Goal: Task Accomplishment & Management: Manage account settings

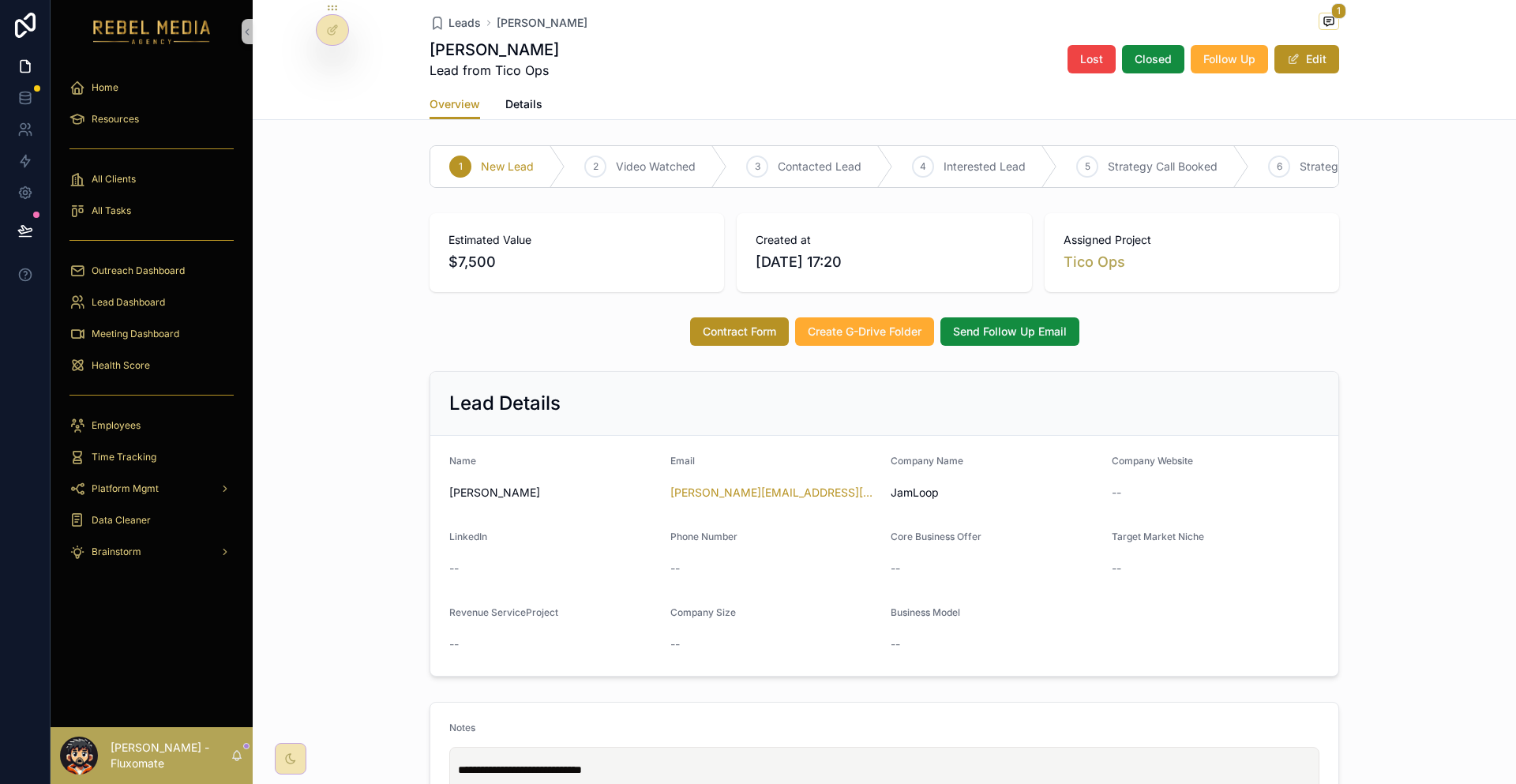
click at [51, 89] on div "Home" at bounding box center [152, 87] width 202 height 32
click at [29, 82] on link at bounding box center [25, 98] width 50 height 32
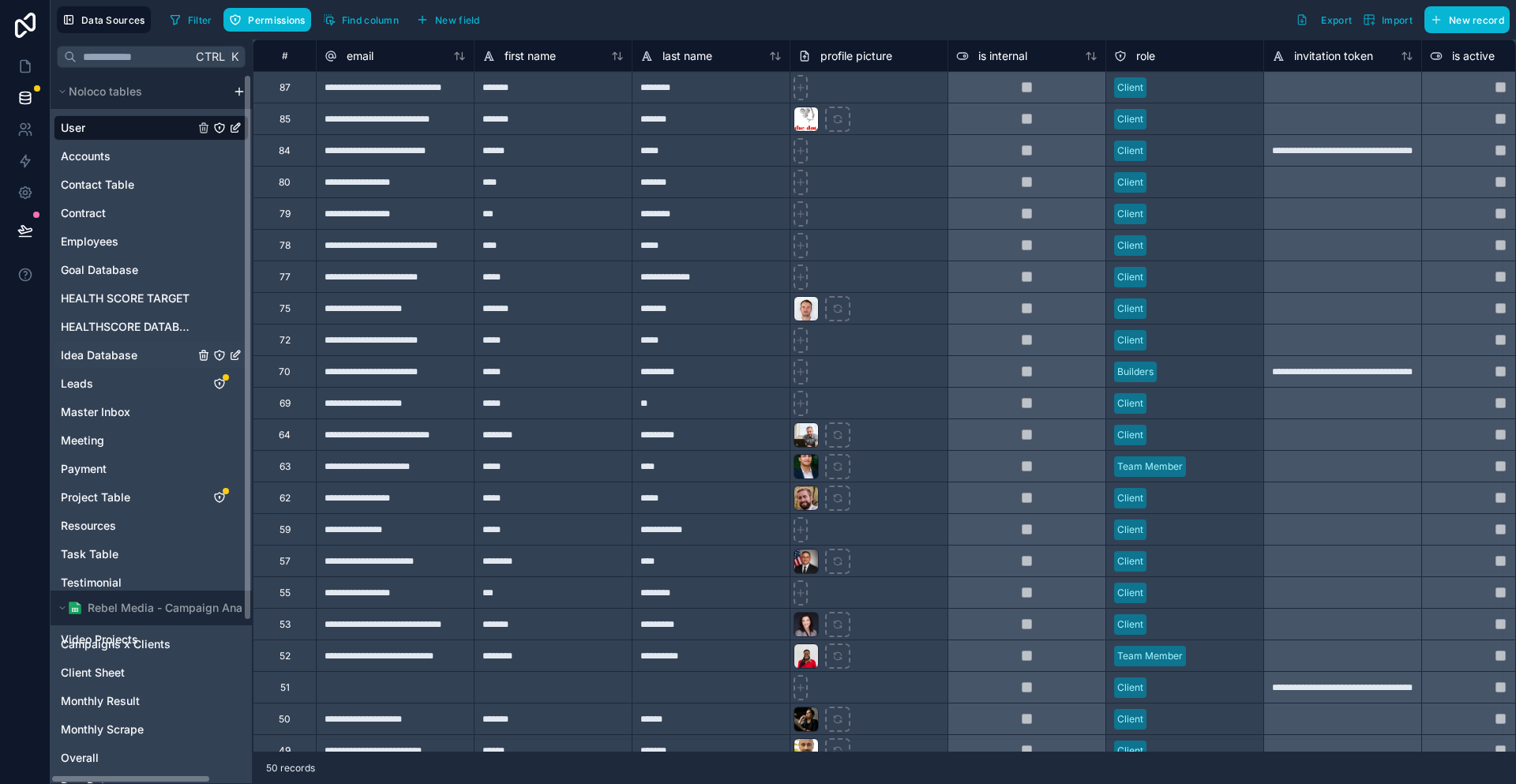
click at [95, 347] on span "Idea Database" at bounding box center [99, 355] width 76 height 16
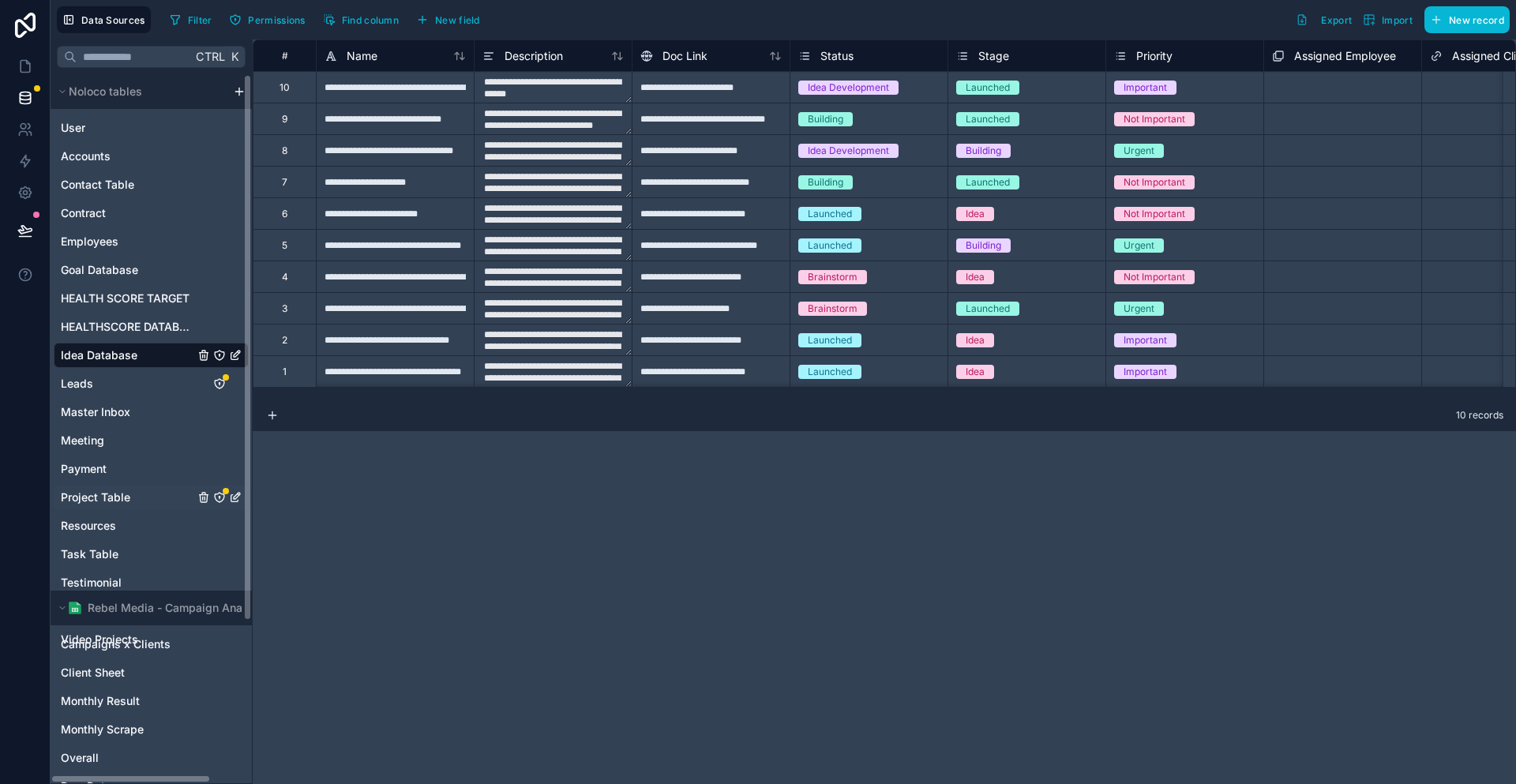
click at [65, 489] on span "Project Table" at bounding box center [95, 497] width 69 height 16
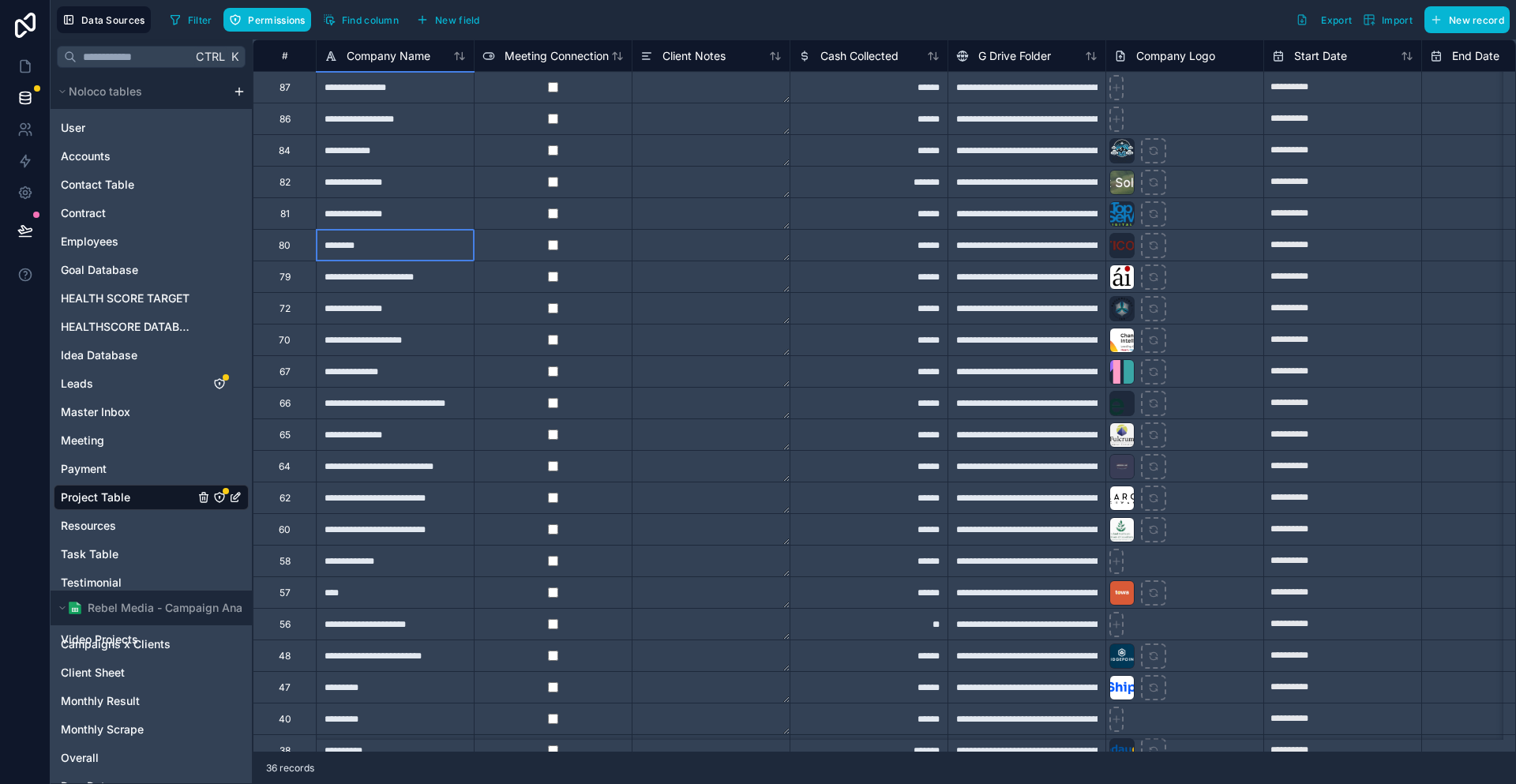
click at [348, 255] on div "********" at bounding box center [395, 245] width 158 height 32
click at [22, 59] on icon at bounding box center [25, 67] width 16 height 16
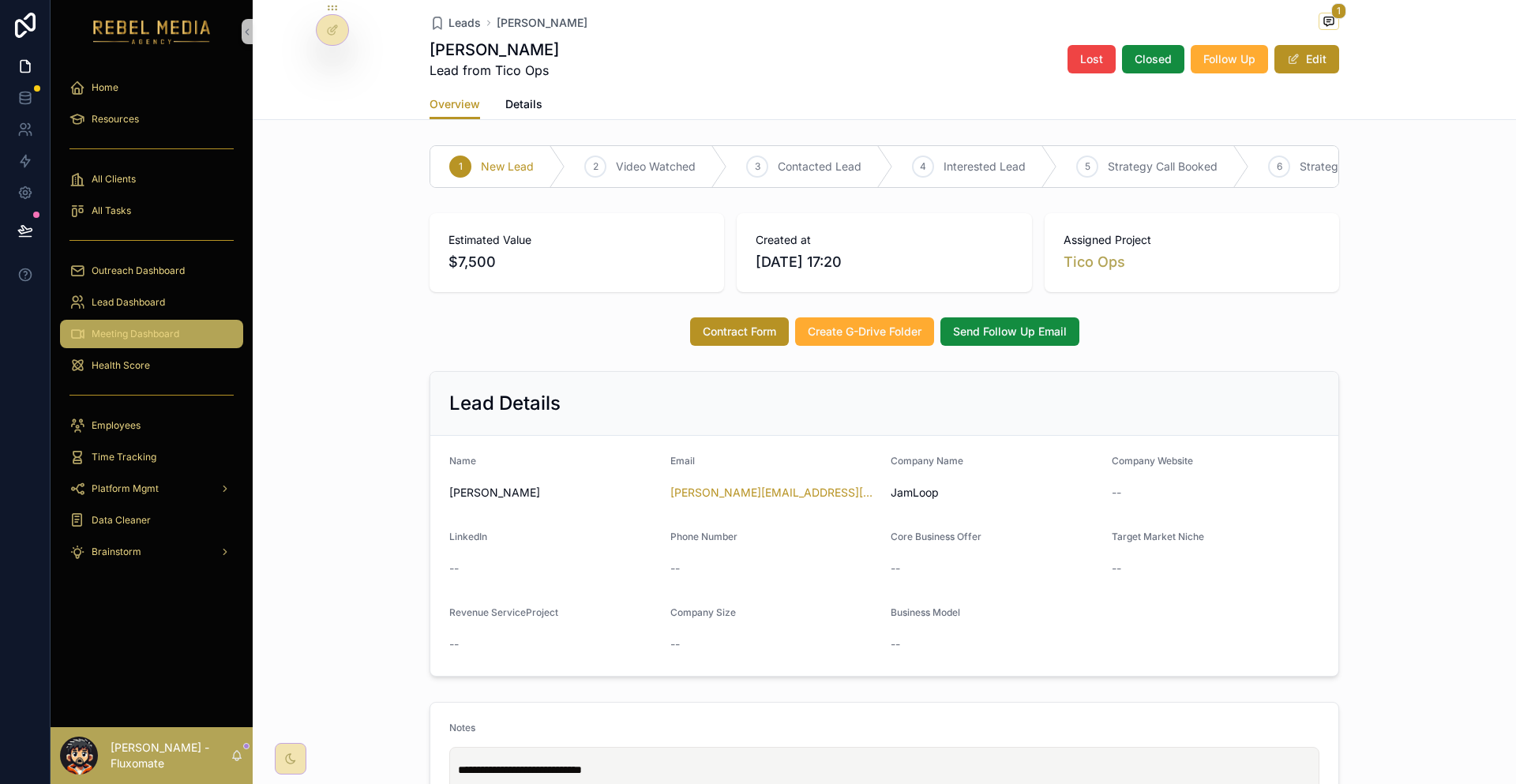
click at [138, 327] on span "Meeting Dashboard" at bounding box center [135, 334] width 87 height 13
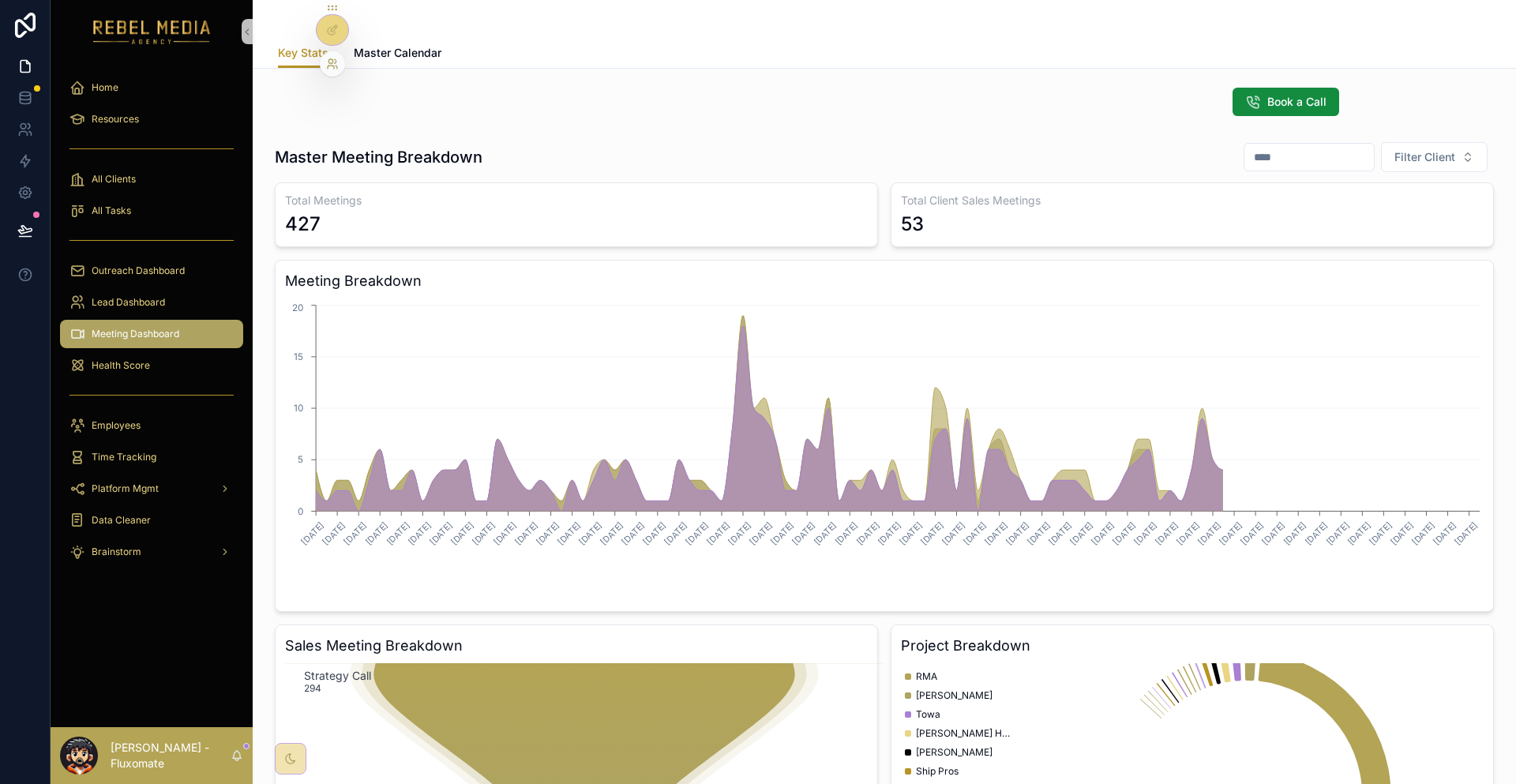
click at [330, 60] on icon at bounding box center [330, 61] width 4 height 4
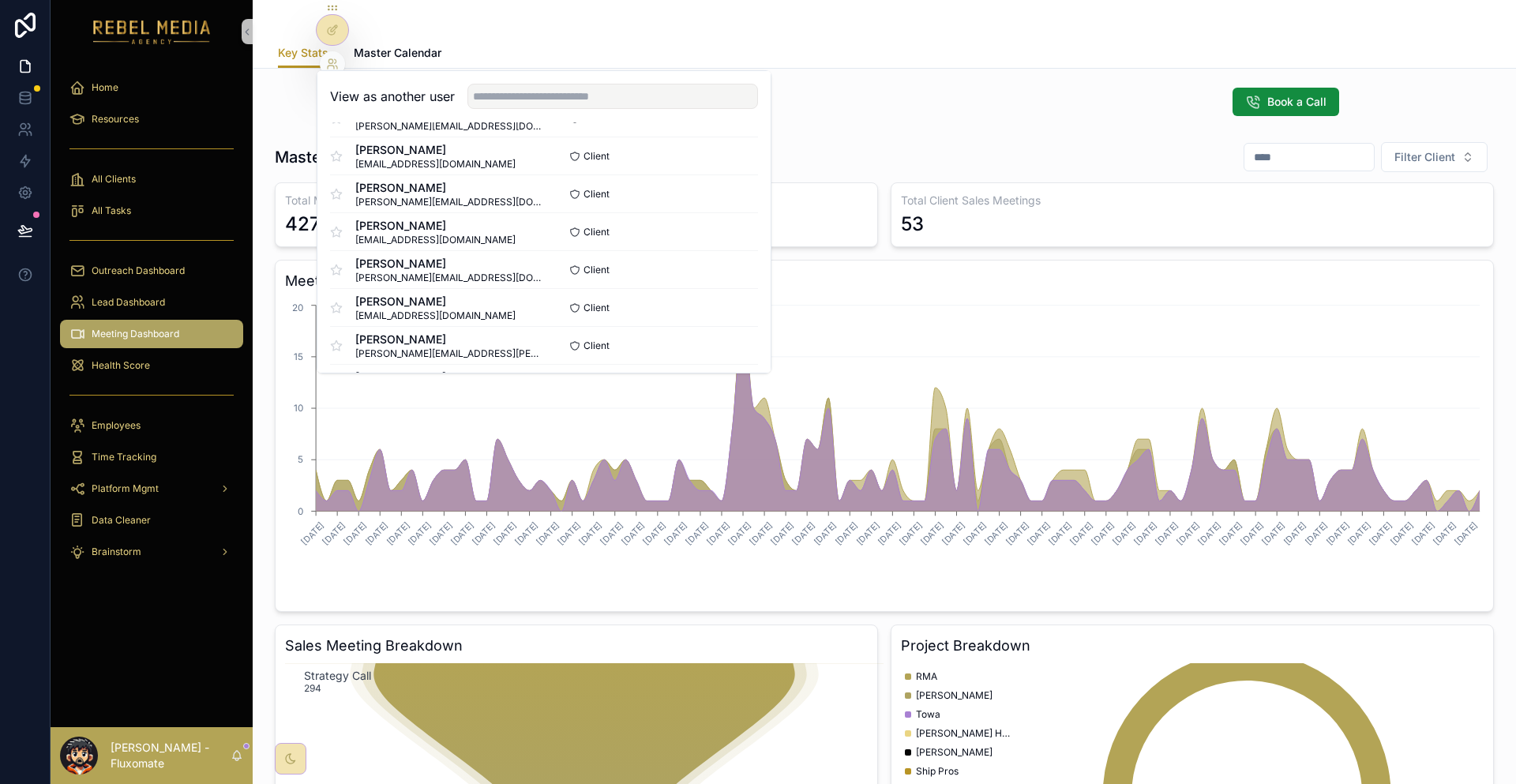
scroll to position [838, 0]
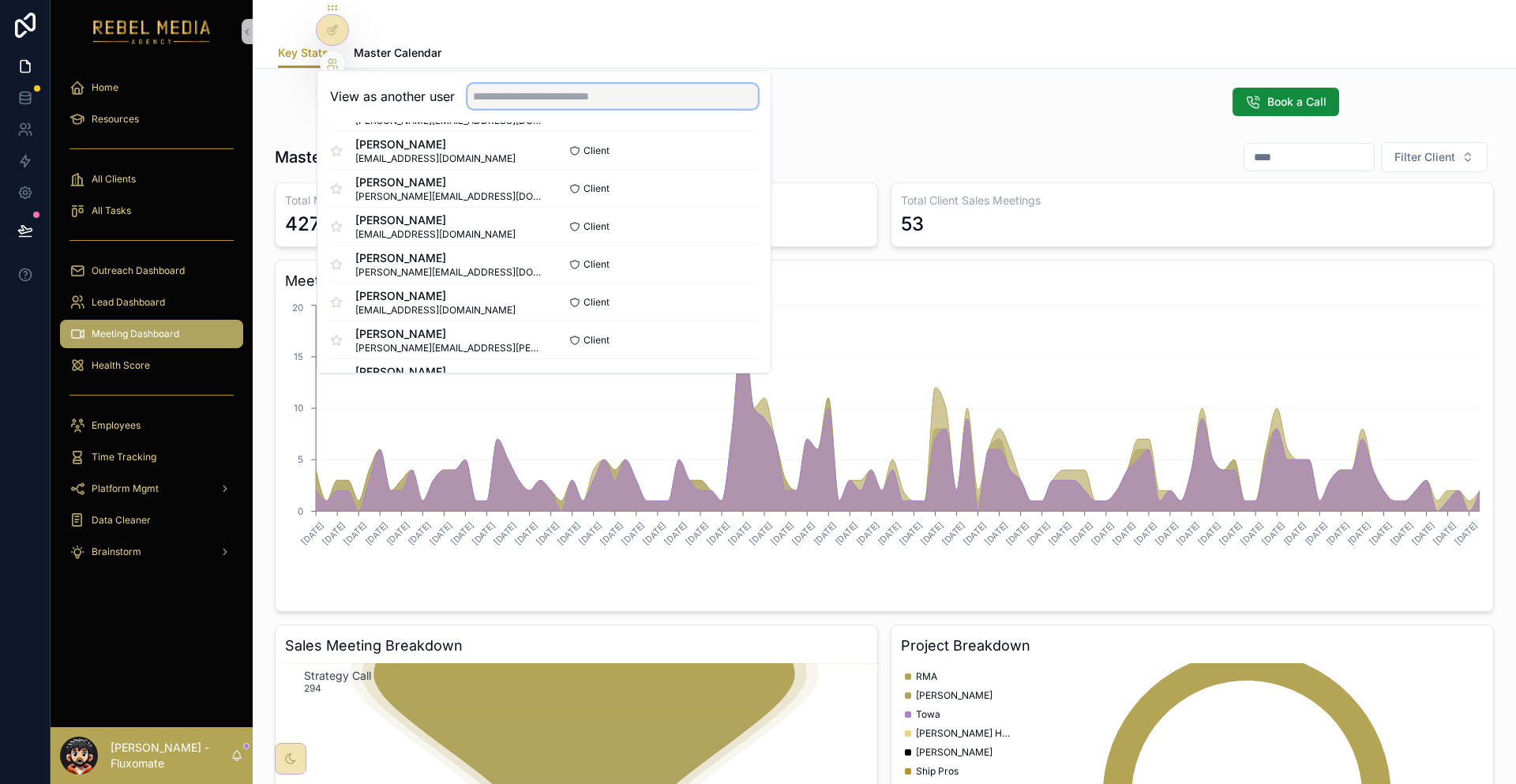
click at [541, 83] on input "text" at bounding box center [613, 96] width 291 height 25
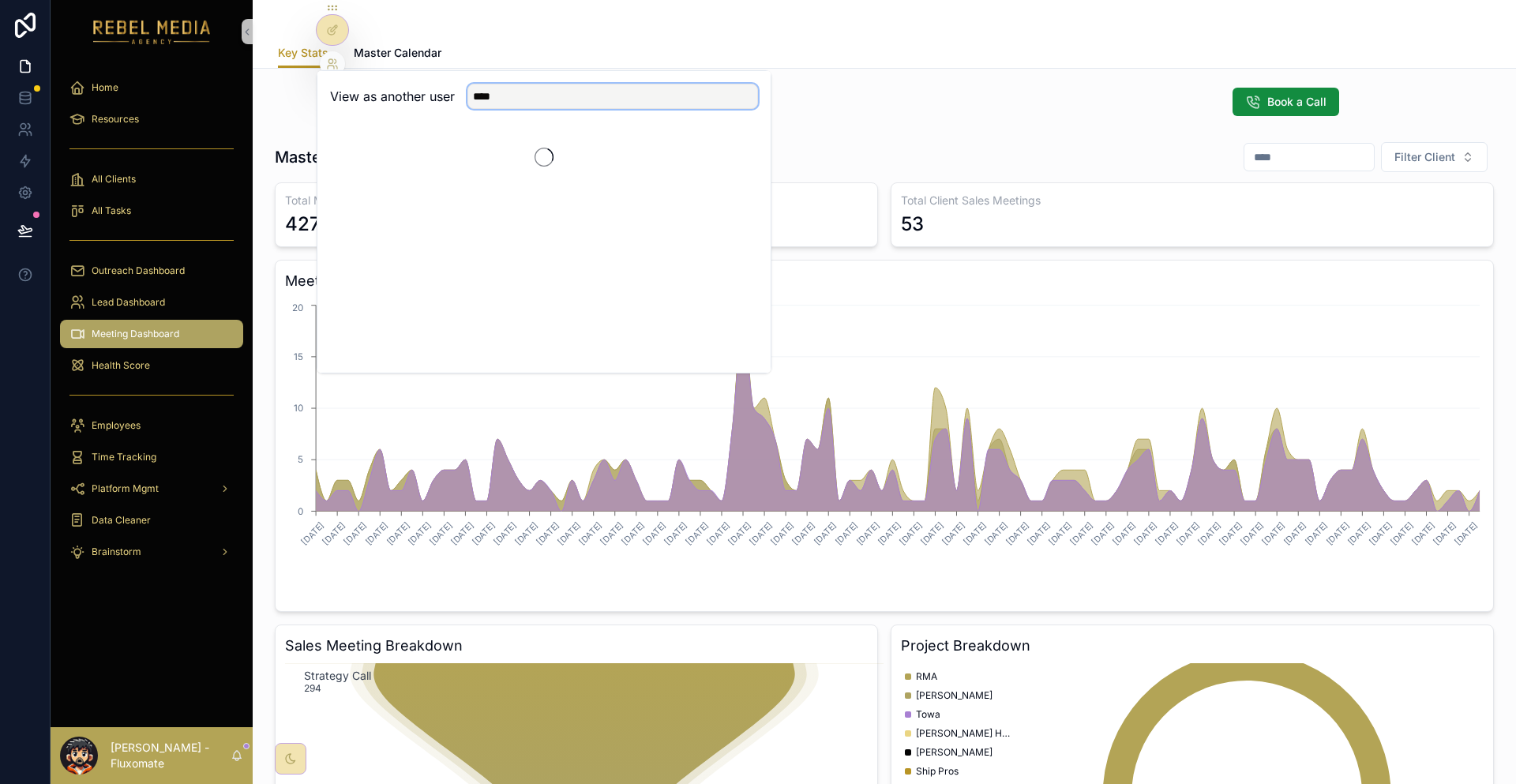
scroll to position [0, 0]
type input "***"
click at [717, 143] on button "Select" at bounding box center [738, 154] width 41 height 23
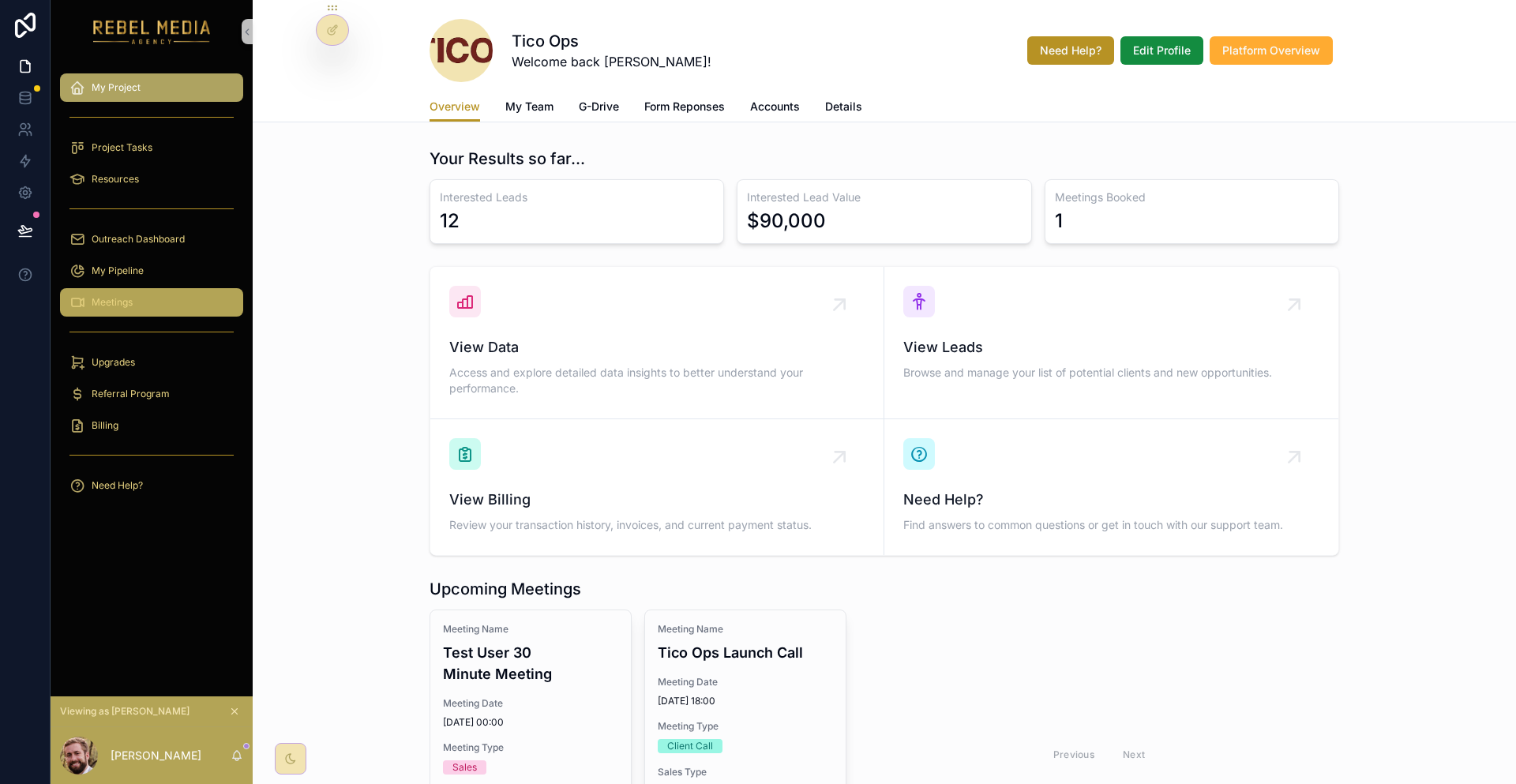
click at [126, 290] on div "Meetings" at bounding box center [151, 303] width 164 height 25
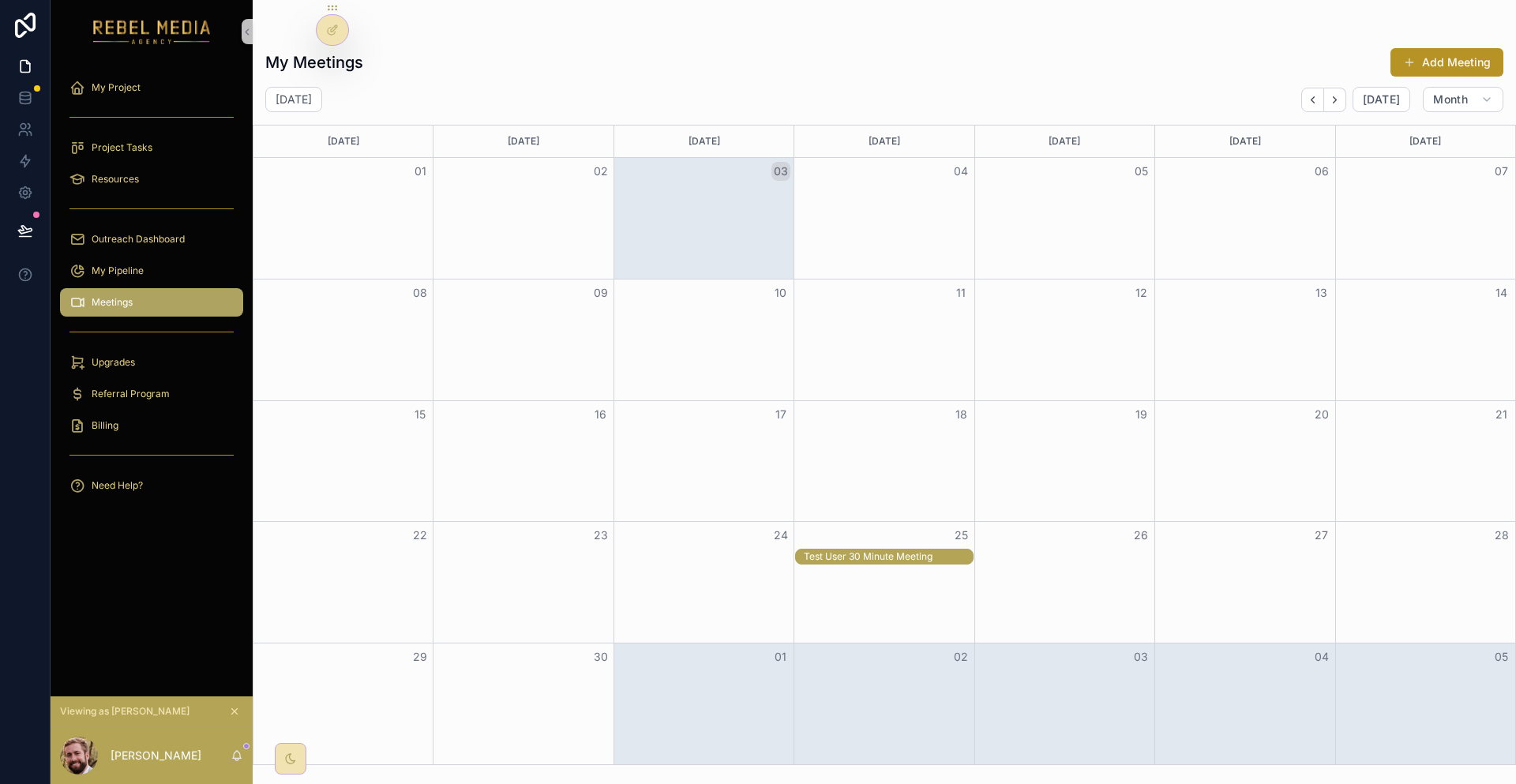
click at [837, 550] on div "Test User 30 Minute Meeting" at bounding box center [888, 557] width 169 height 13
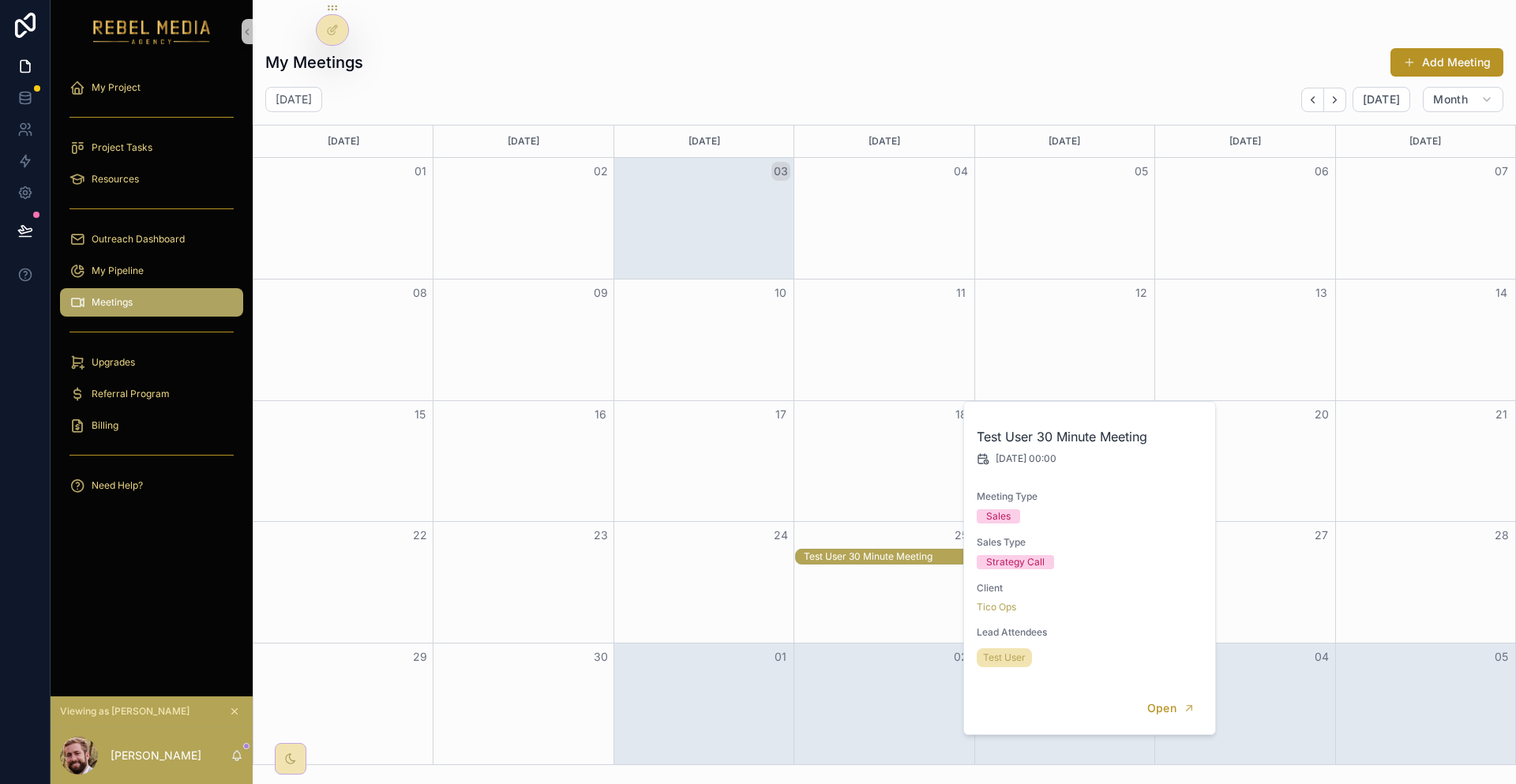
click at [1140, 686] on div "Open" at bounding box center [1090, 709] width 251 height 52
click at [1142, 696] on button "Open" at bounding box center [1171, 709] width 68 height 26
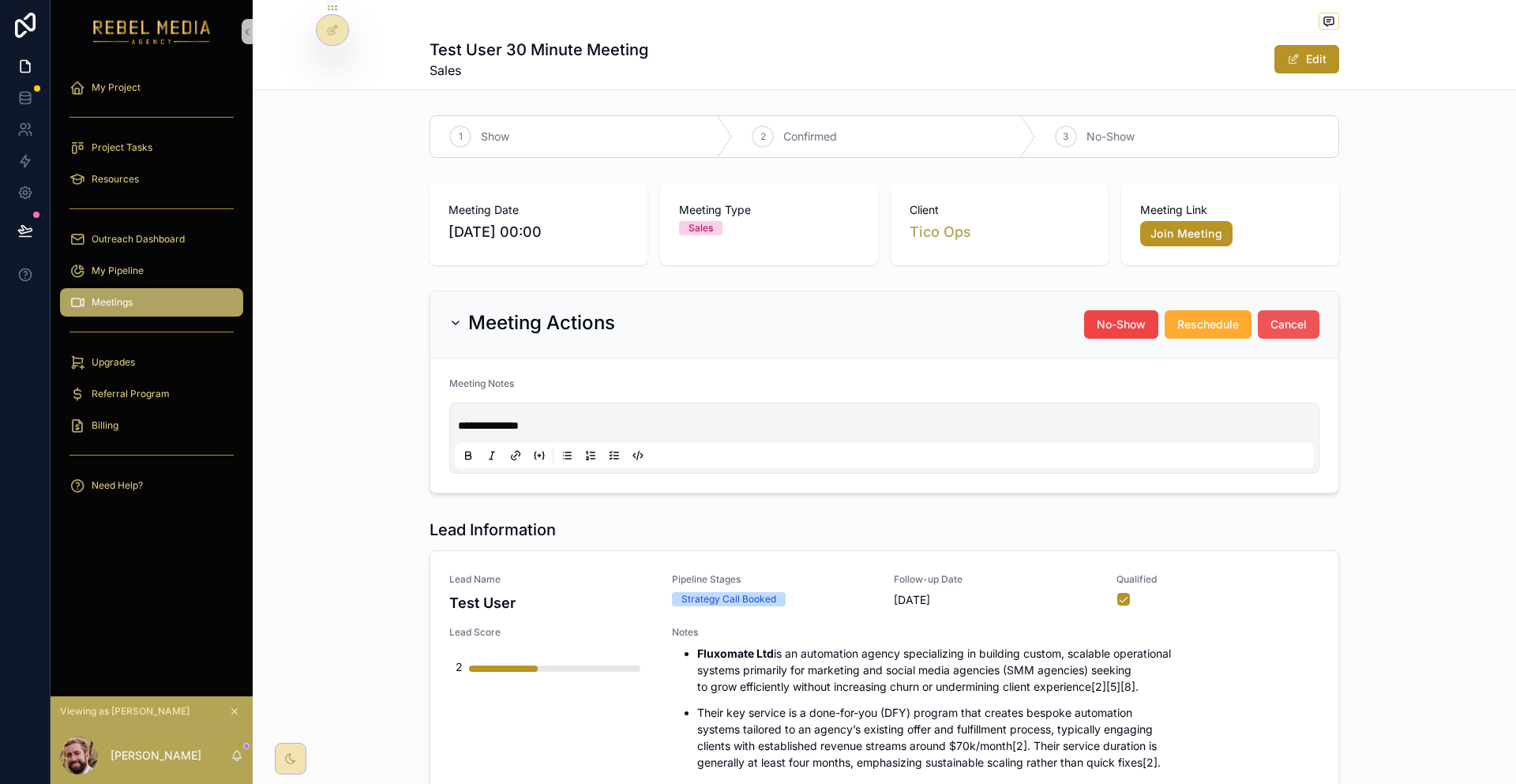
click at [1270, 317] on span "Cancel" at bounding box center [1289, 325] width 37 height 16
click at [125, 290] on div "Meetings" at bounding box center [151, 303] width 164 height 25
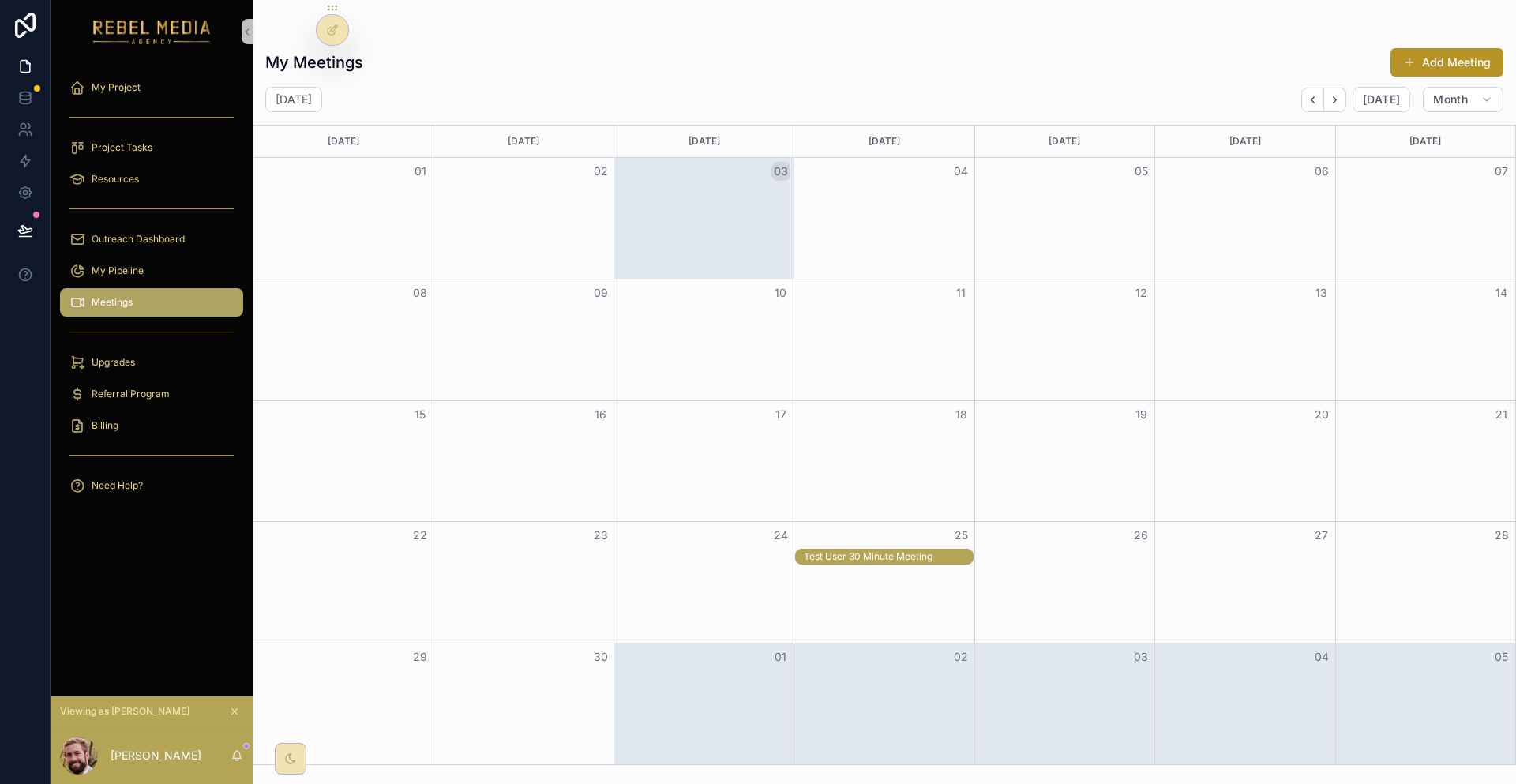
click at [902, 550] on div "Test User 30 Minute Meeting" at bounding box center [888, 557] width 169 height 13
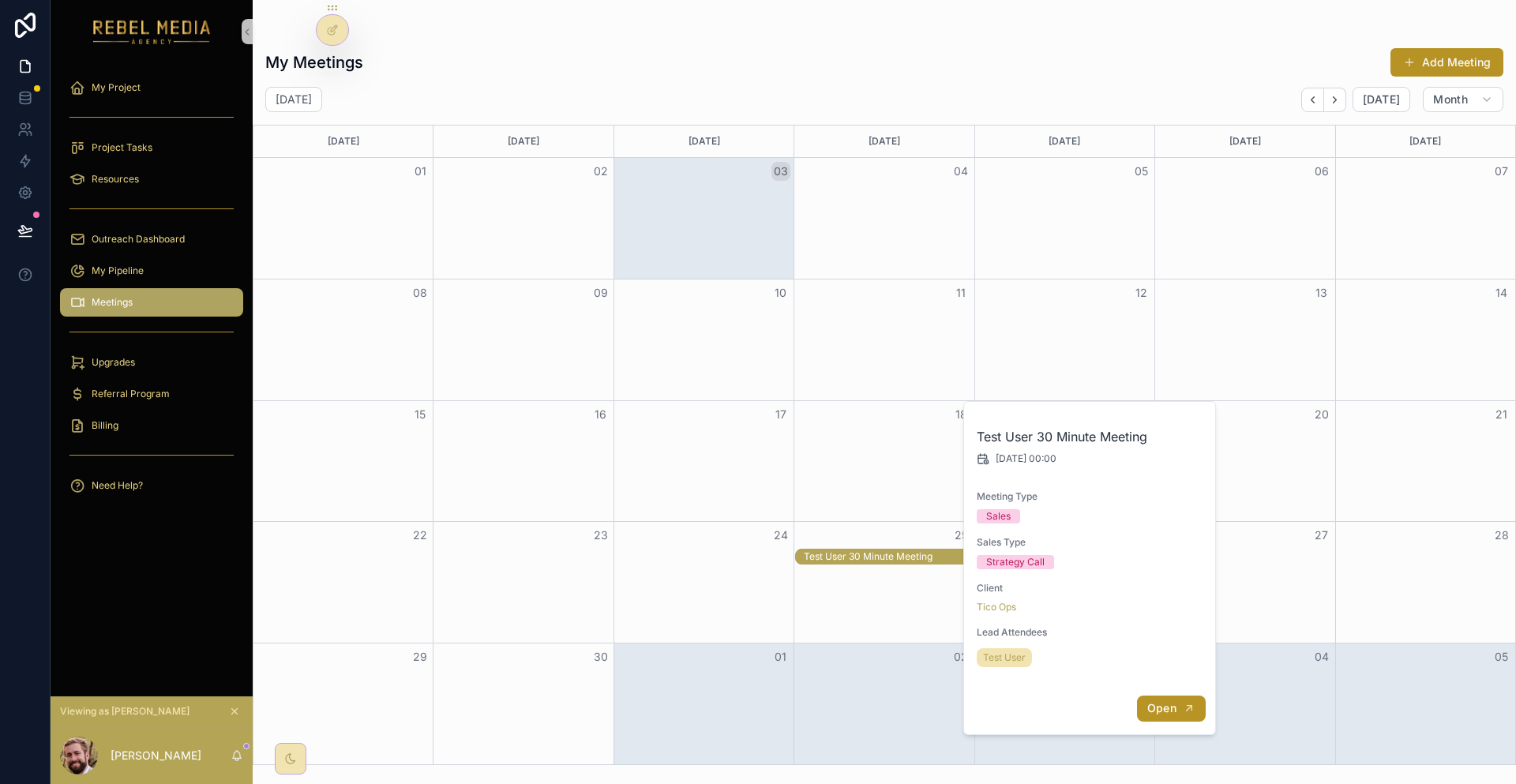
click at [1147, 701] on span "Open" at bounding box center [1162, 709] width 29 height 14
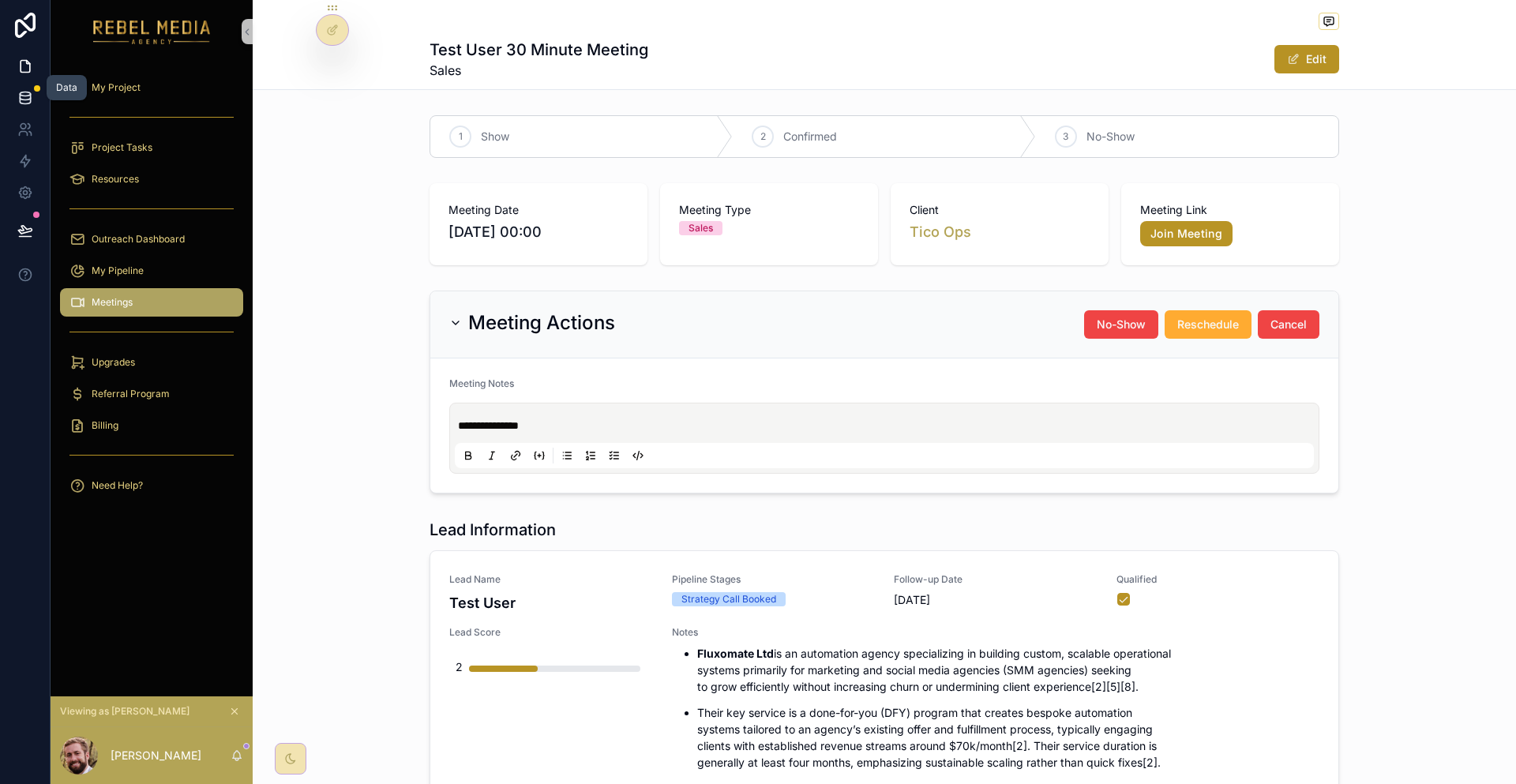
click at [17, 90] on icon at bounding box center [25, 98] width 16 height 16
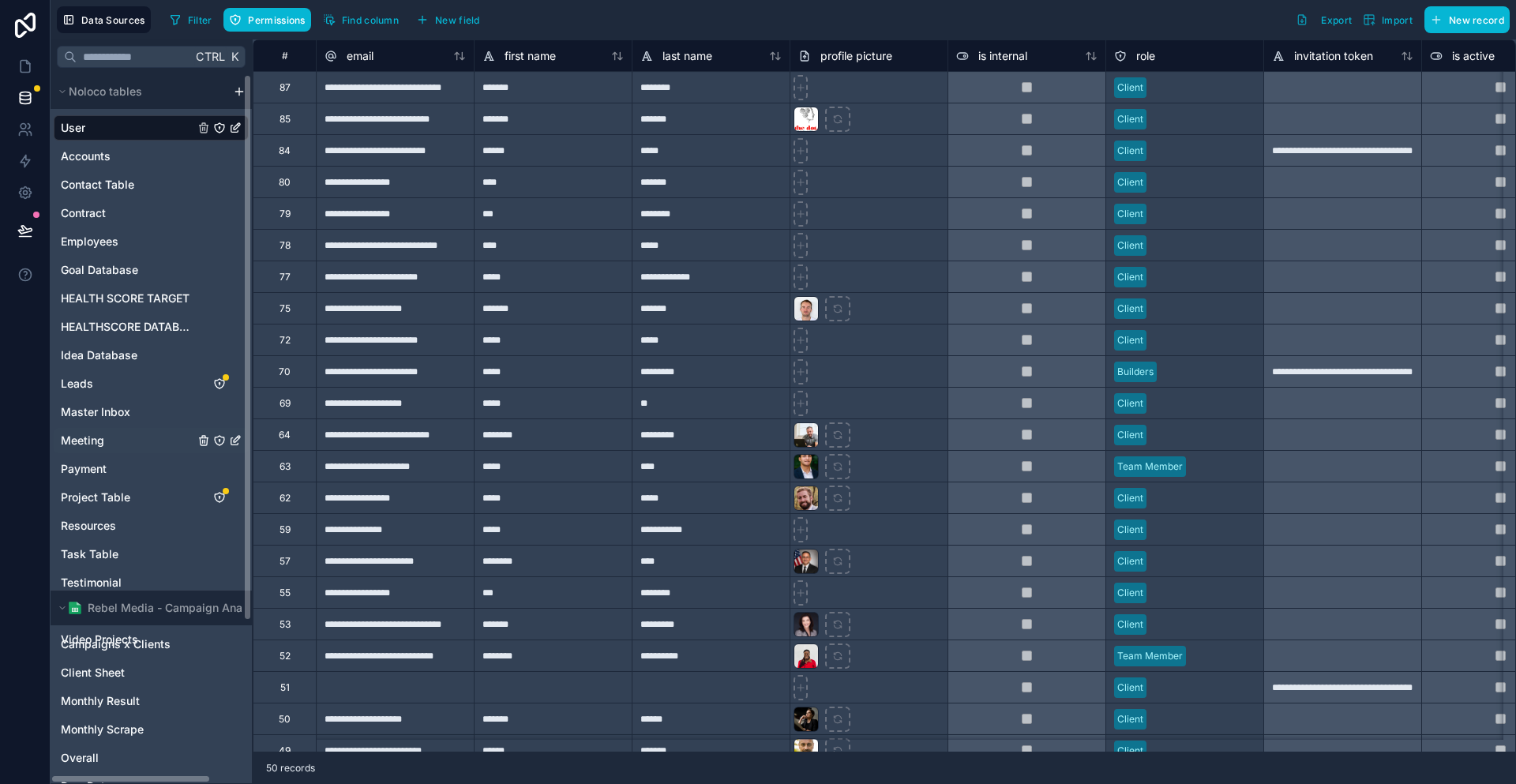
click at [70, 433] on span "Meeting" at bounding box center [83, 441] width 44 height 16
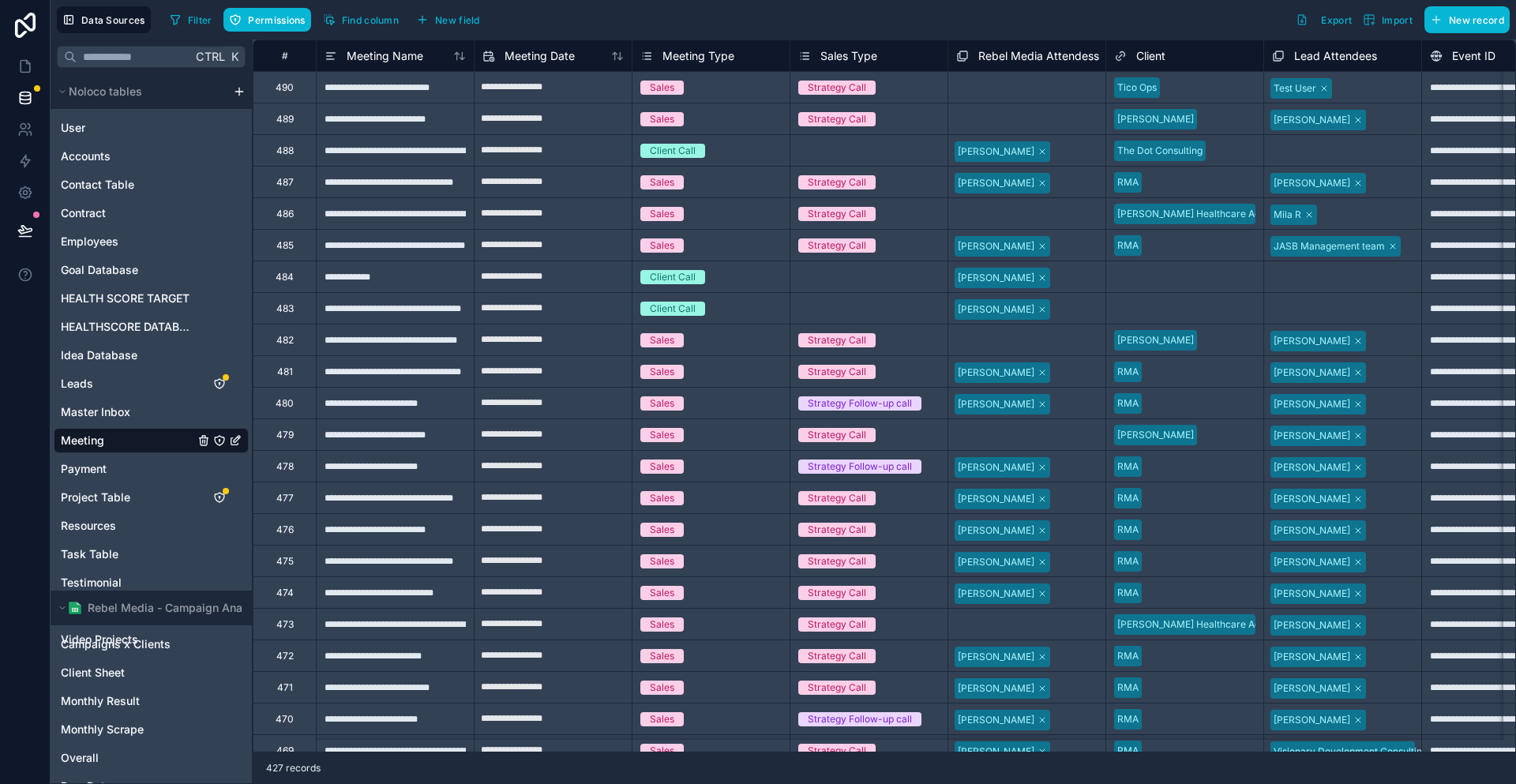
click at [263, 78] on div "490" at bounding box center [284, 87] width 64 height 32
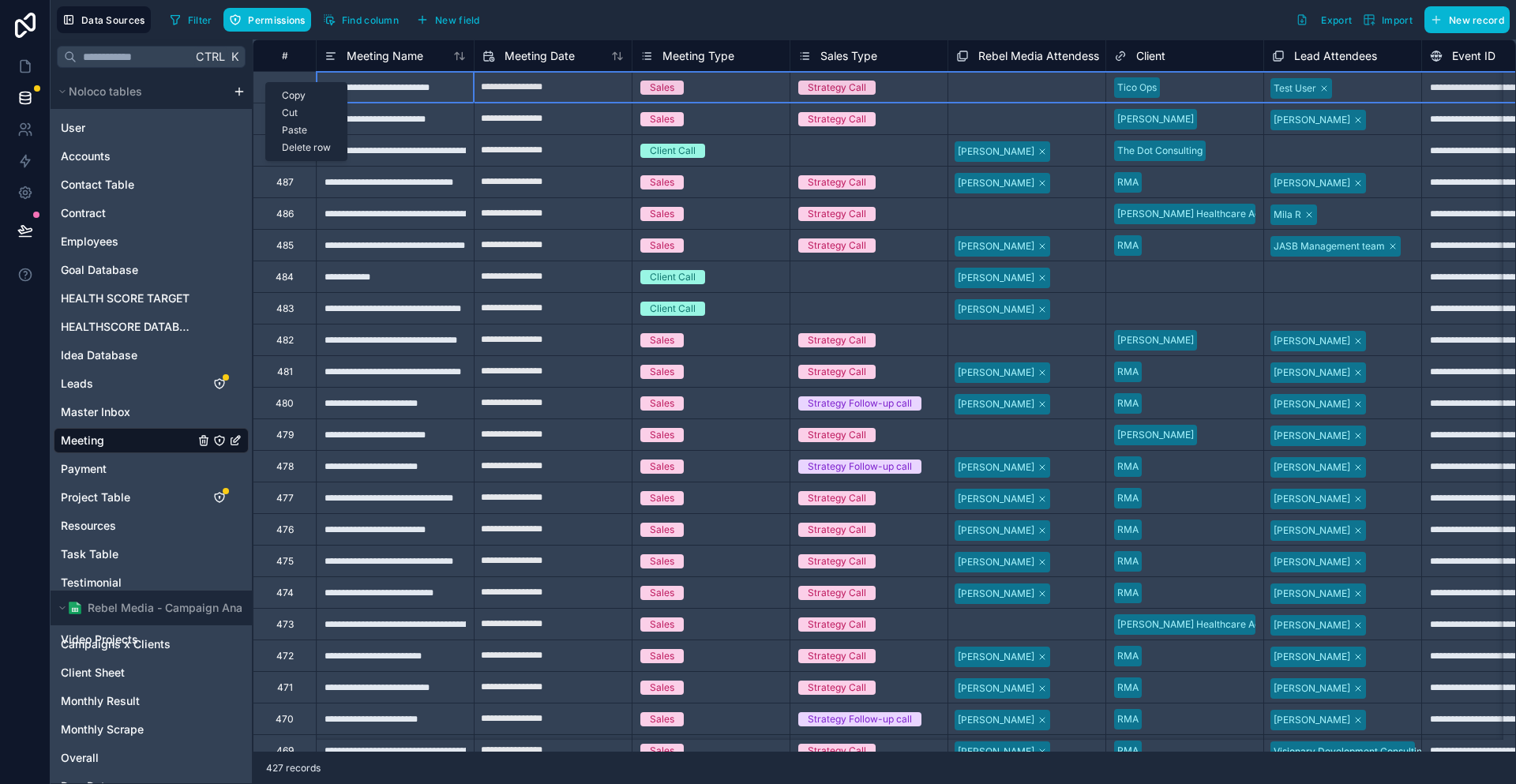
click at [312, 141] on div "Delete row" at bounding box center [306, 148] width 80 height 17
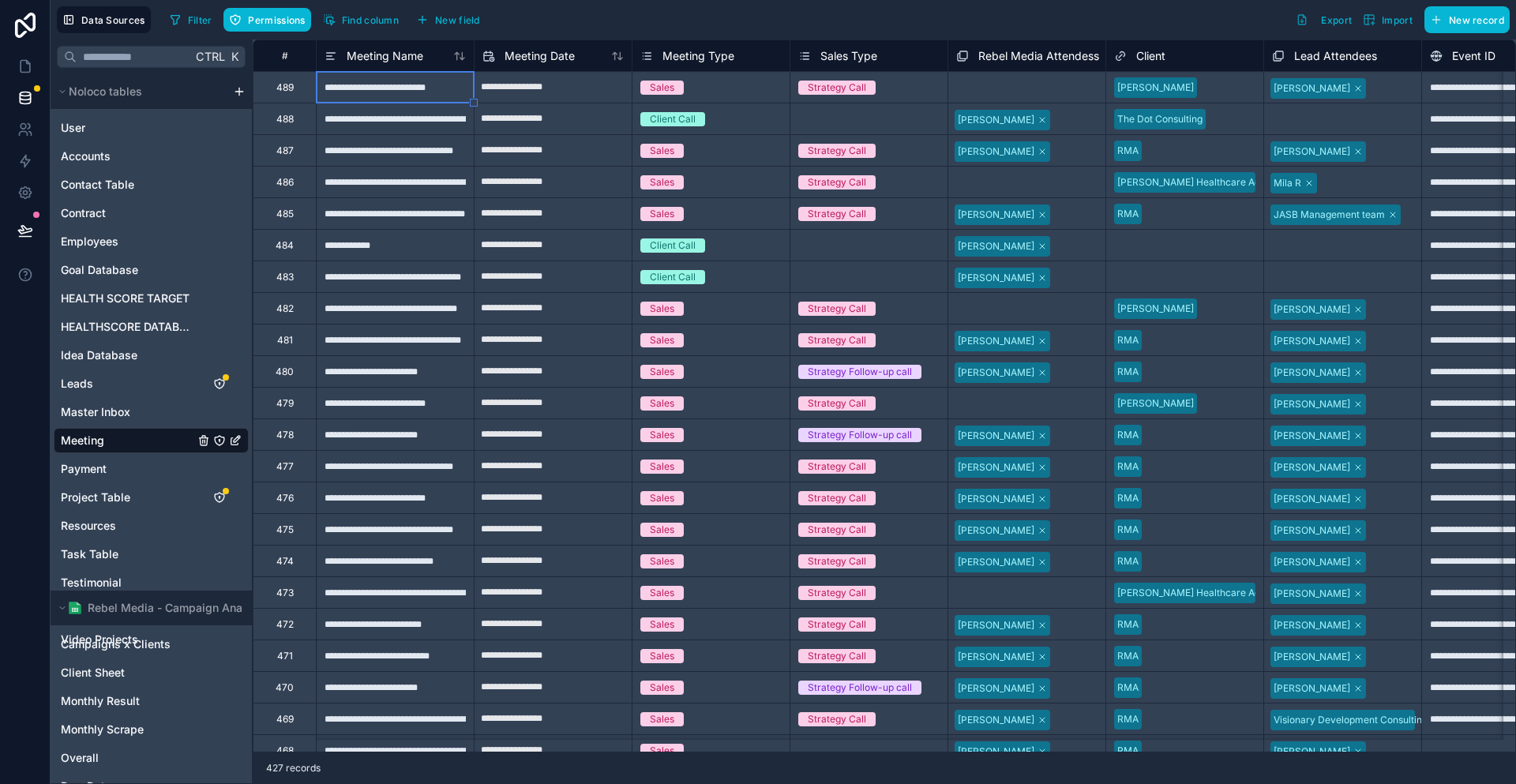
type input "**********"
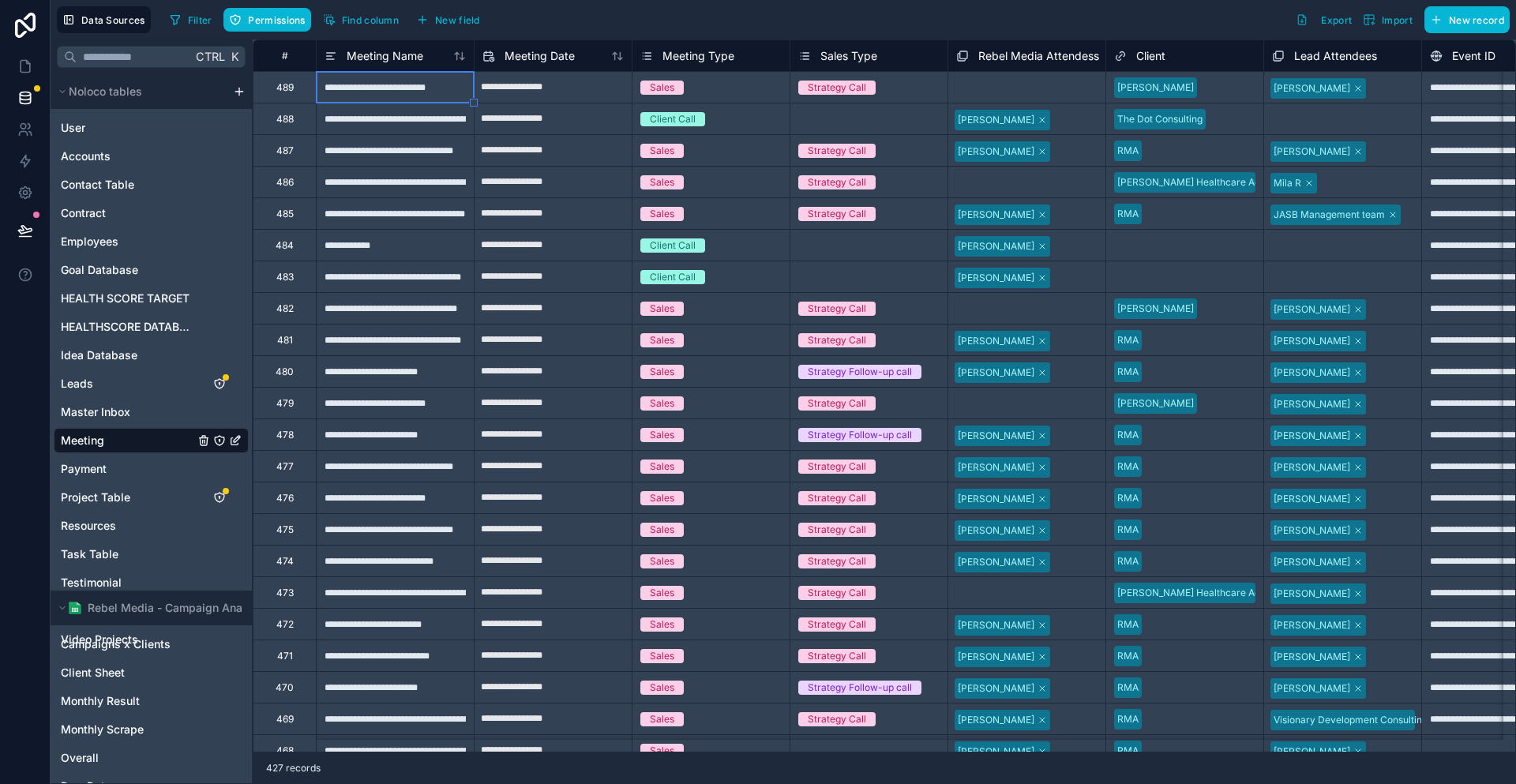
type input "**********"
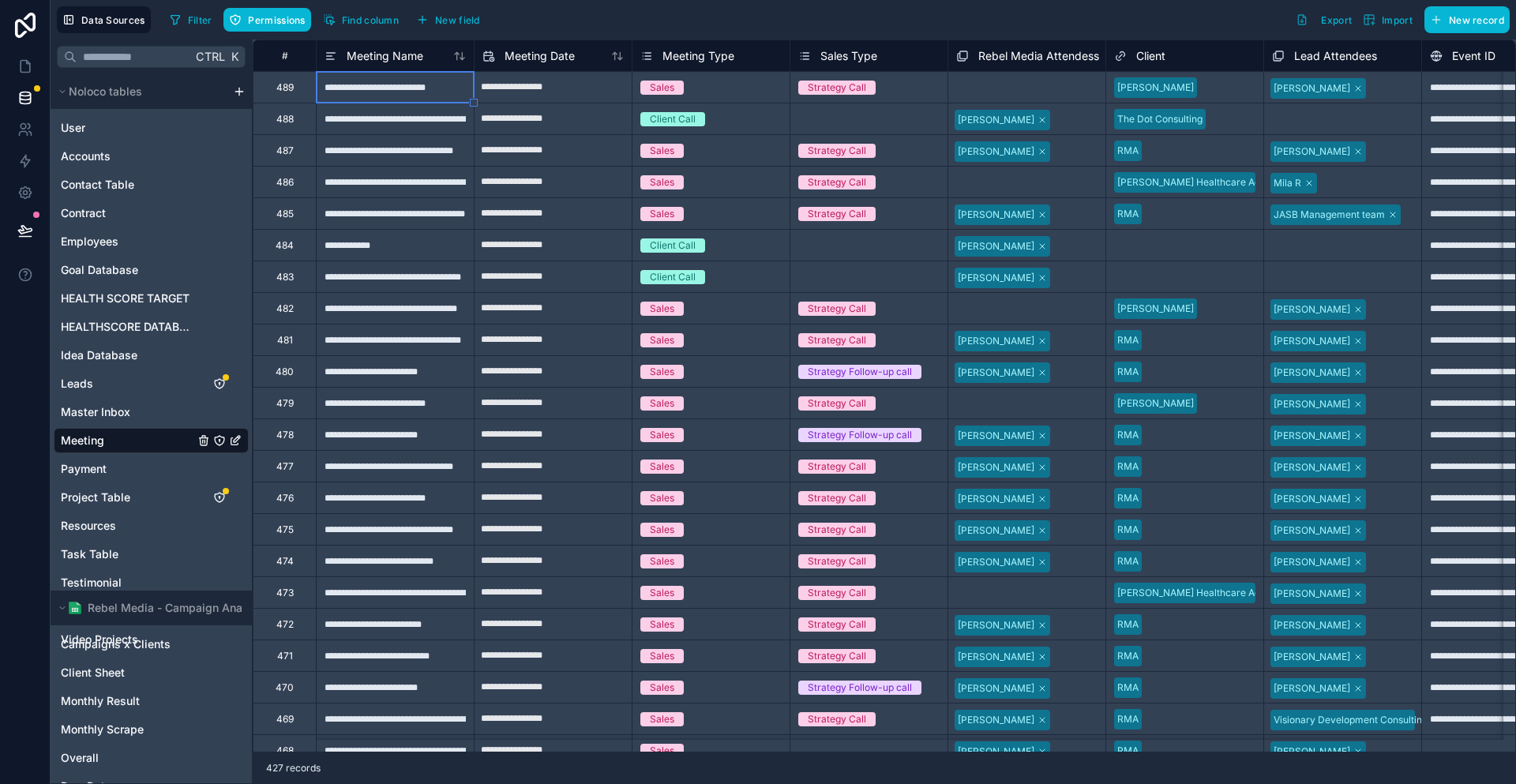
type input "**********"
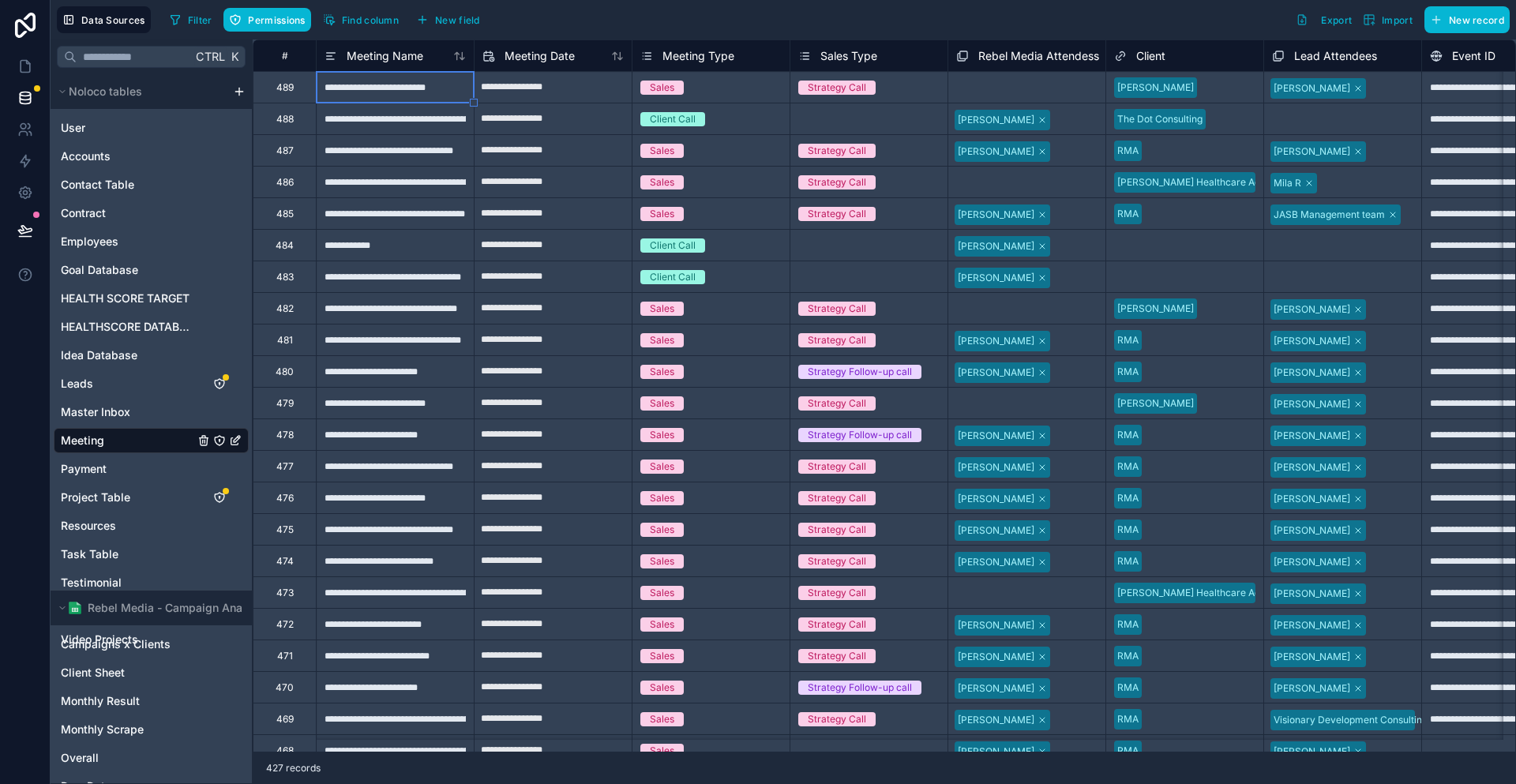
type input "**********"
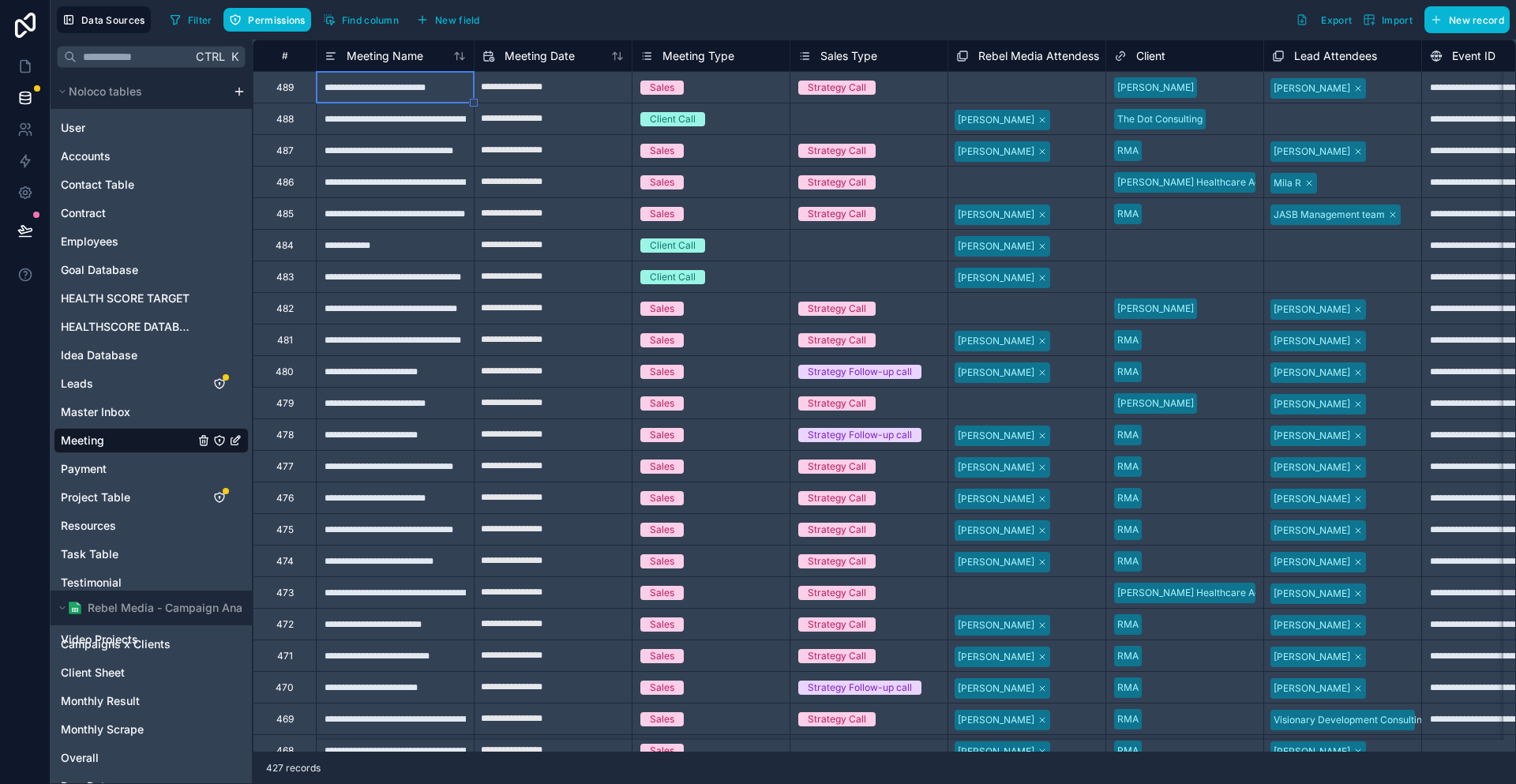
type input "**********"
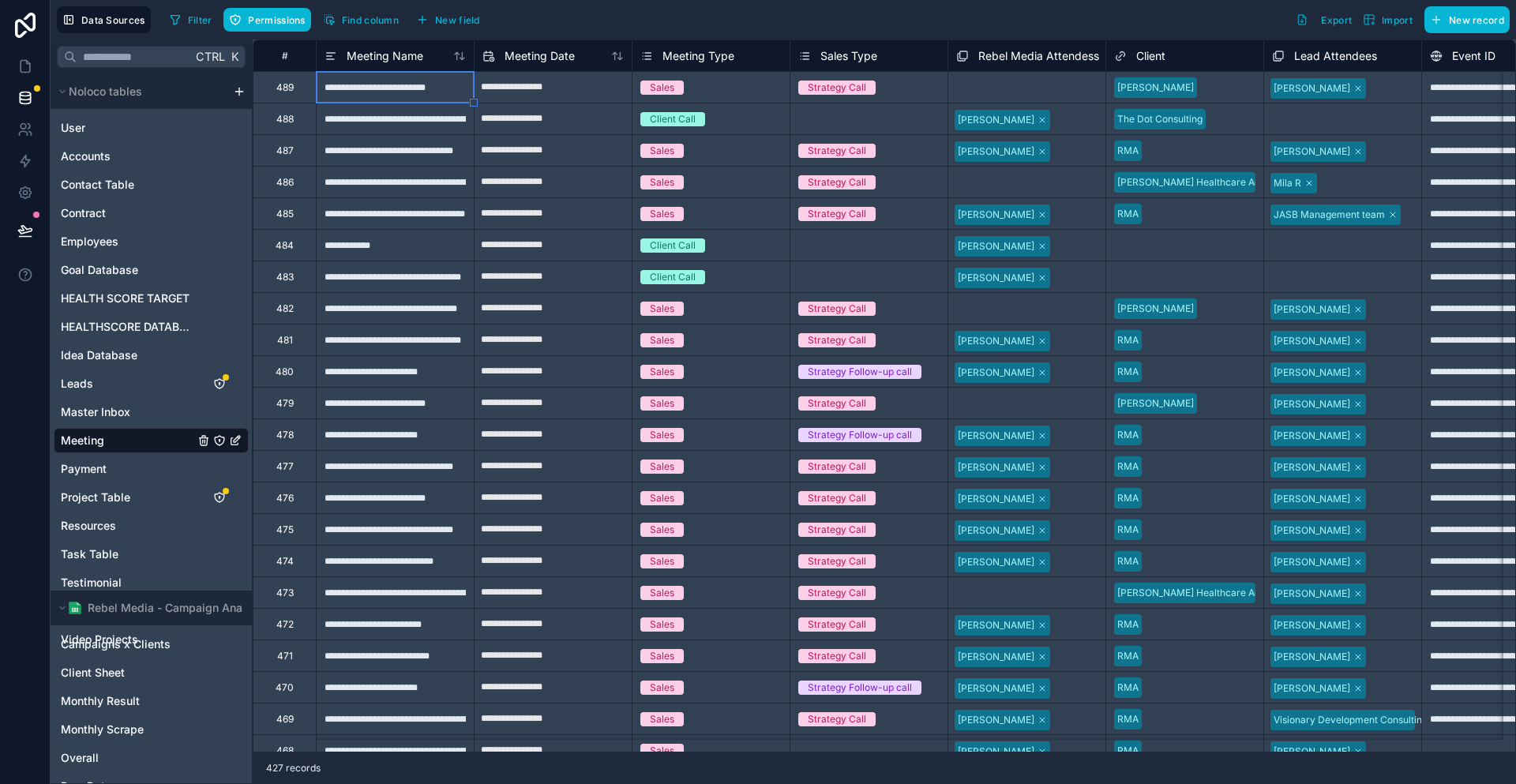
type input "**********"
click at [22, 59] on icon at bounding box center [25, 67] width 16 height 16
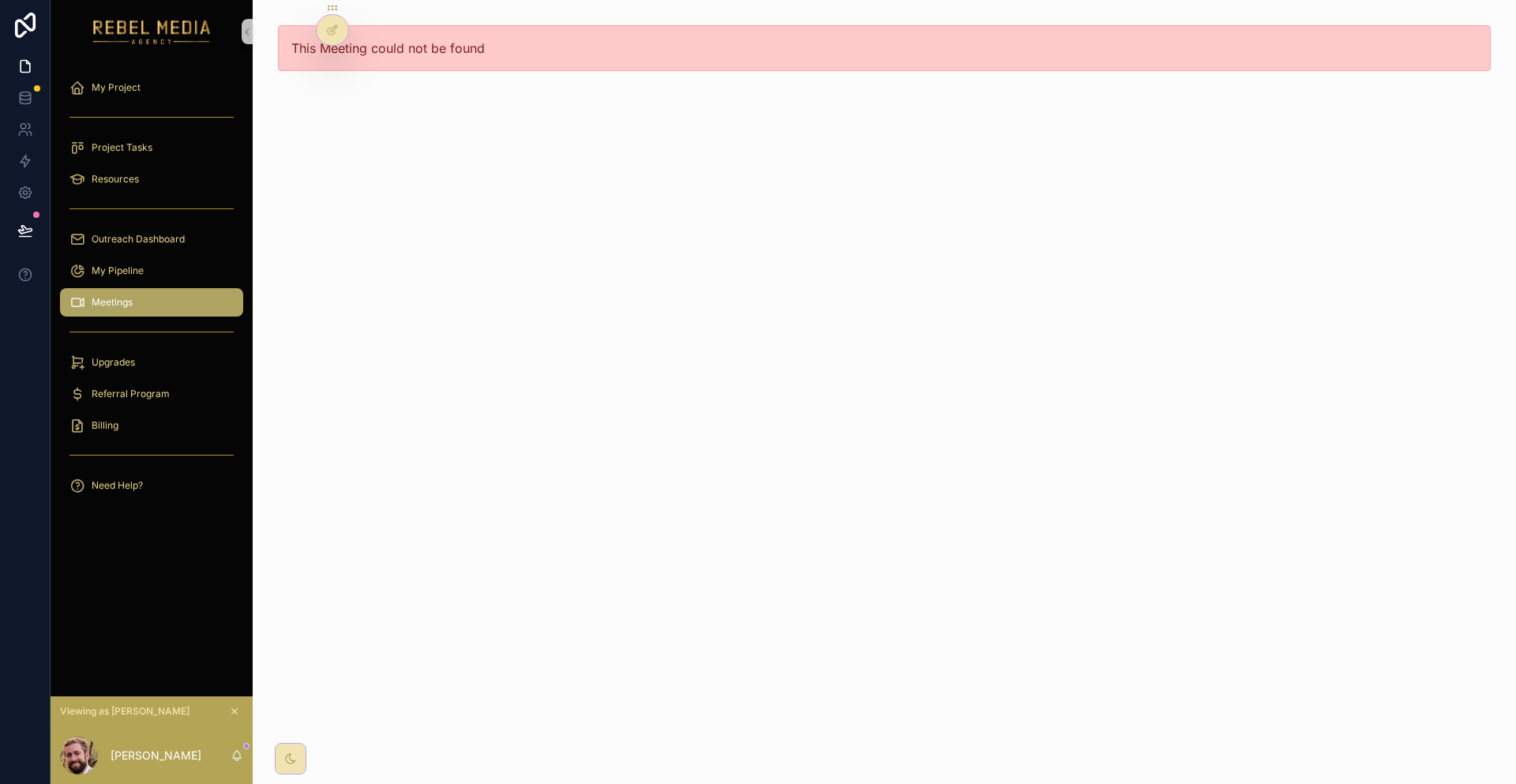
click at [153, 290] on div "Meetings" at bounding box center [151, 303] width 164 height 25
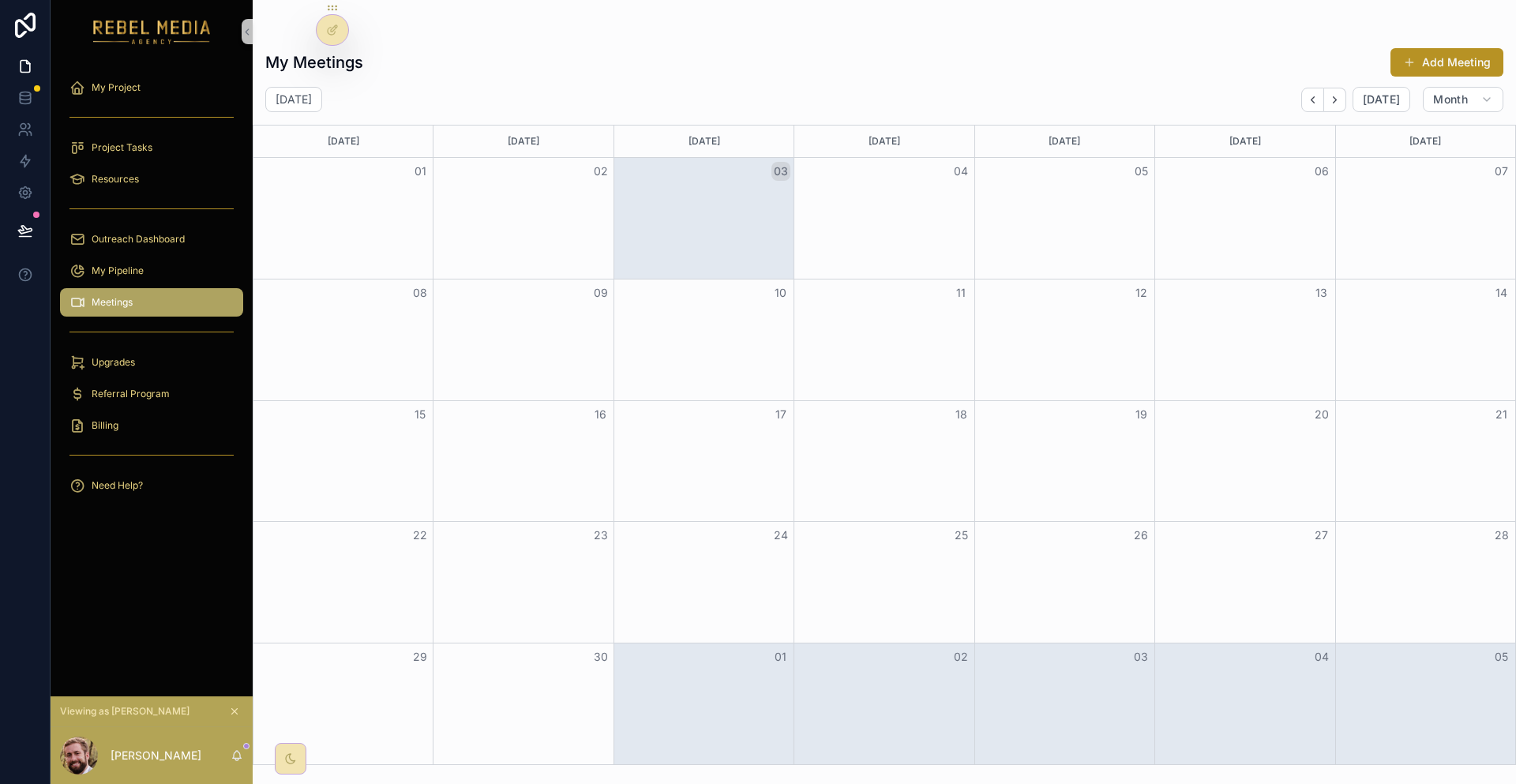
click at [130, 320] on div "scrollable content" at bounding box center [152, 333] width 184 height 25
click at [129, 350] on div "Upgrades" at bounding box center [151, 362] width 164 height 25
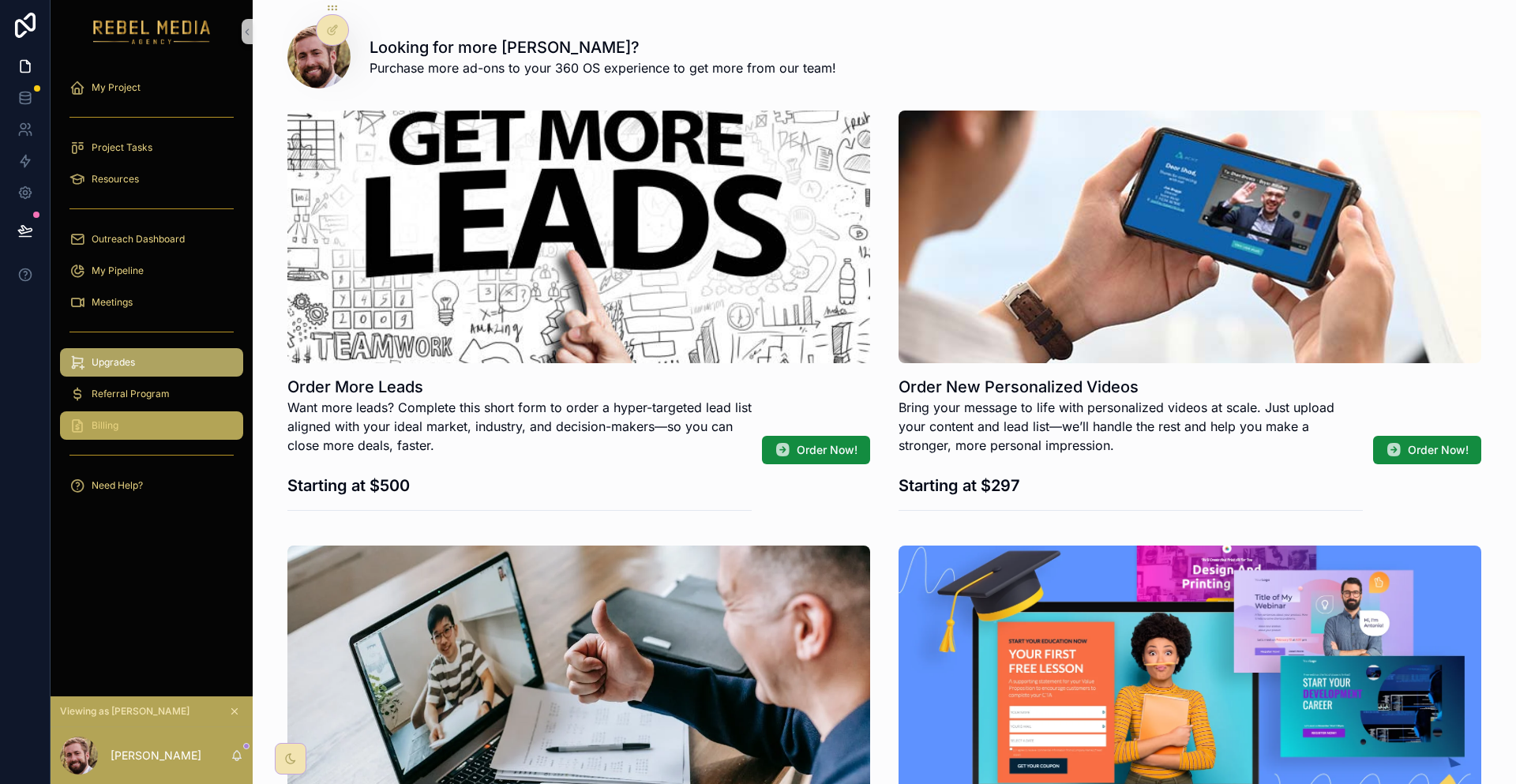
click at [130, 413] on div "Billing" at bounding box center [151, 426] width 164 height 25
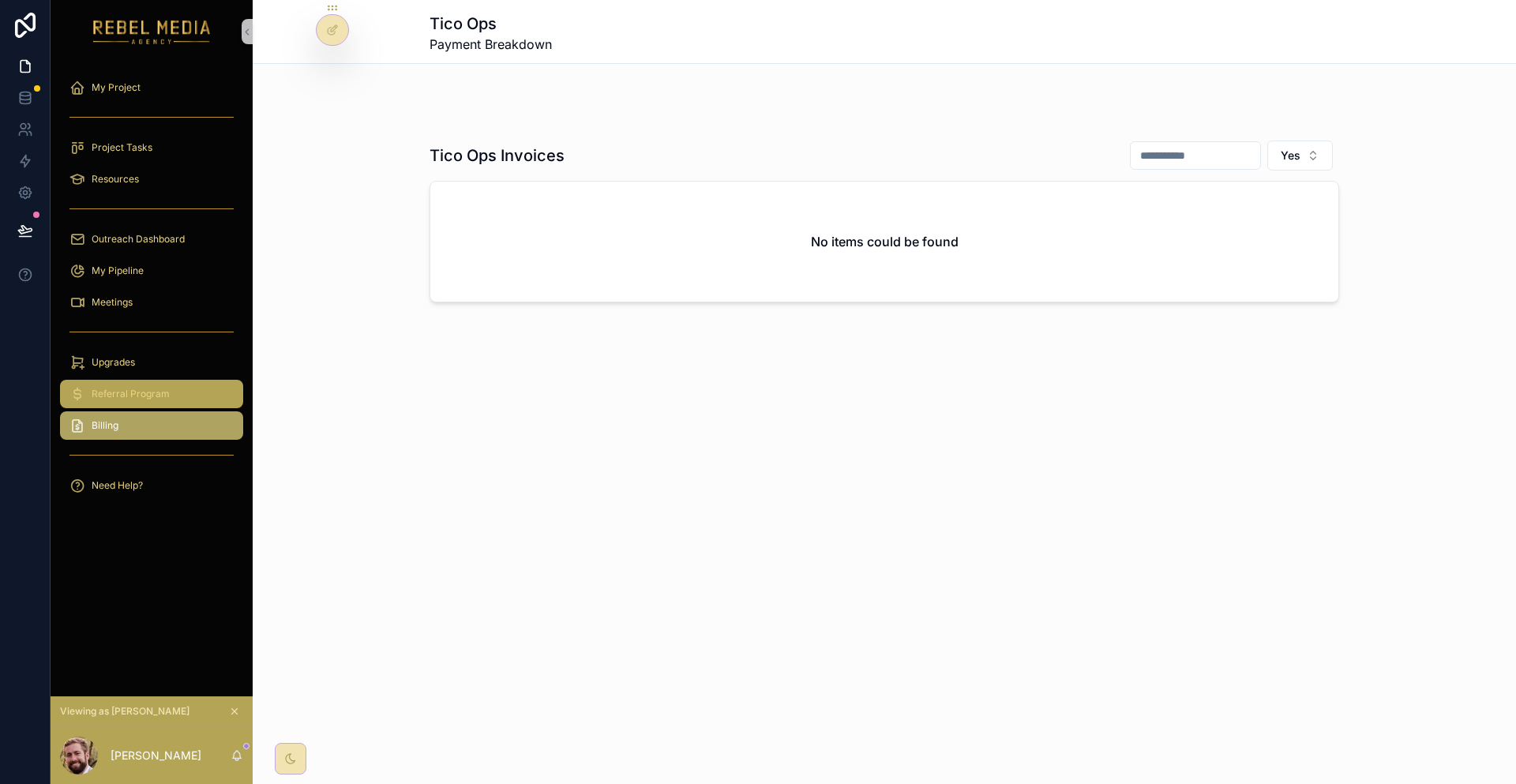
click at [139, 388] on span "Referral Program" at bounding box center [130, 394] width 78 height 13
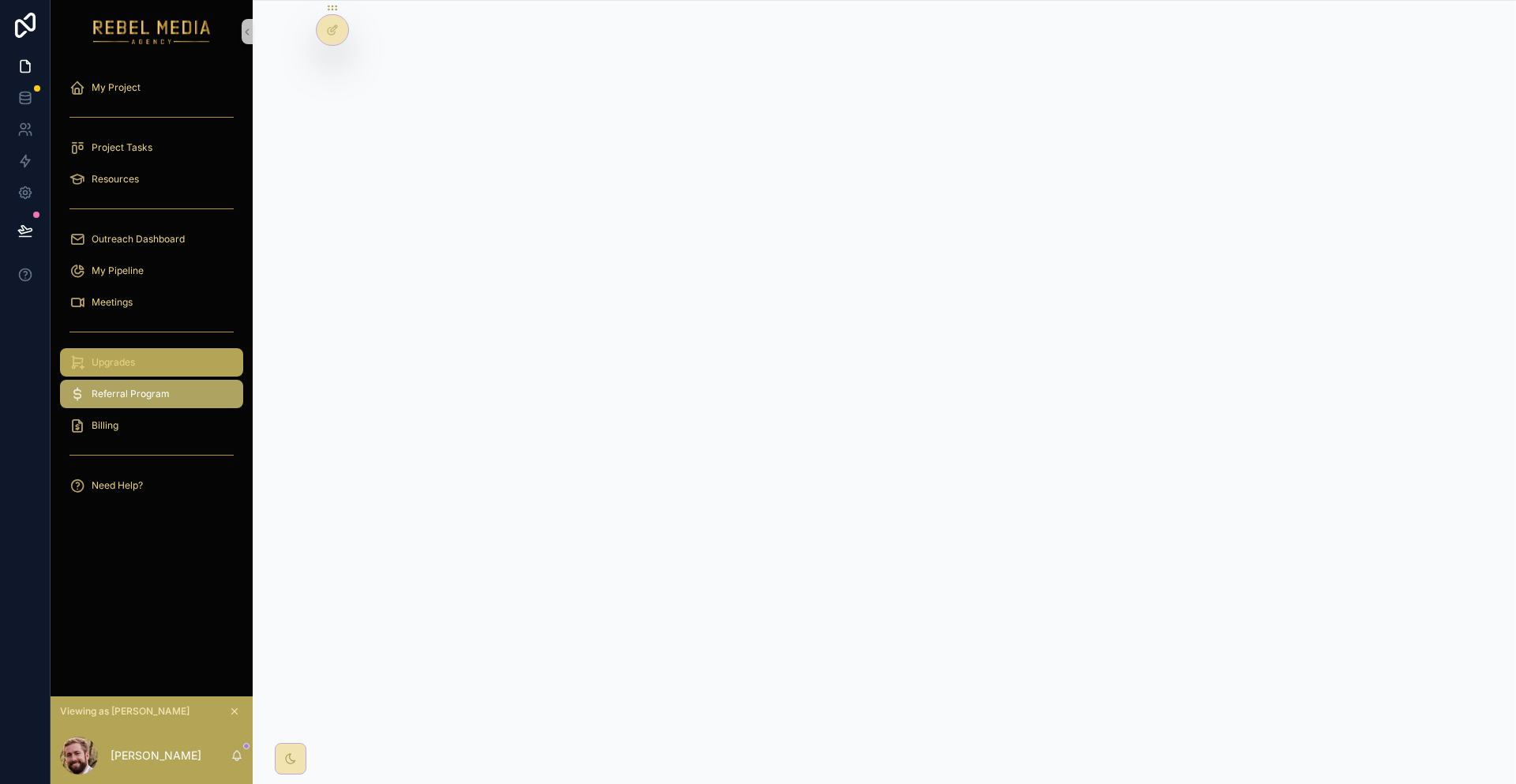
click at [139, 350] on div "Upgrades" at bounding box center [151, 362] width 164 height 25
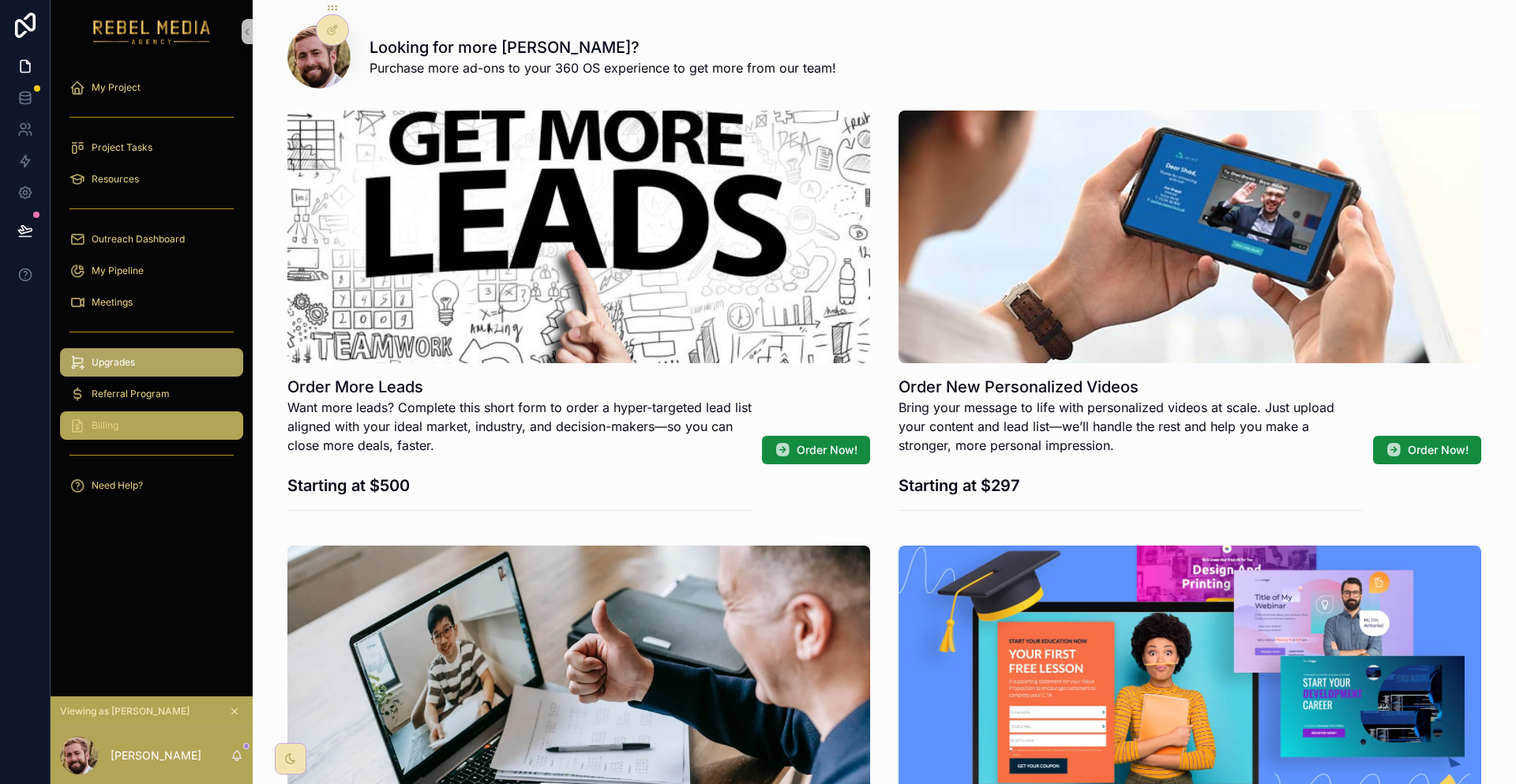
click at [107, 413] on div "Billing" at bounding box center [151, 426] width 164 height 25
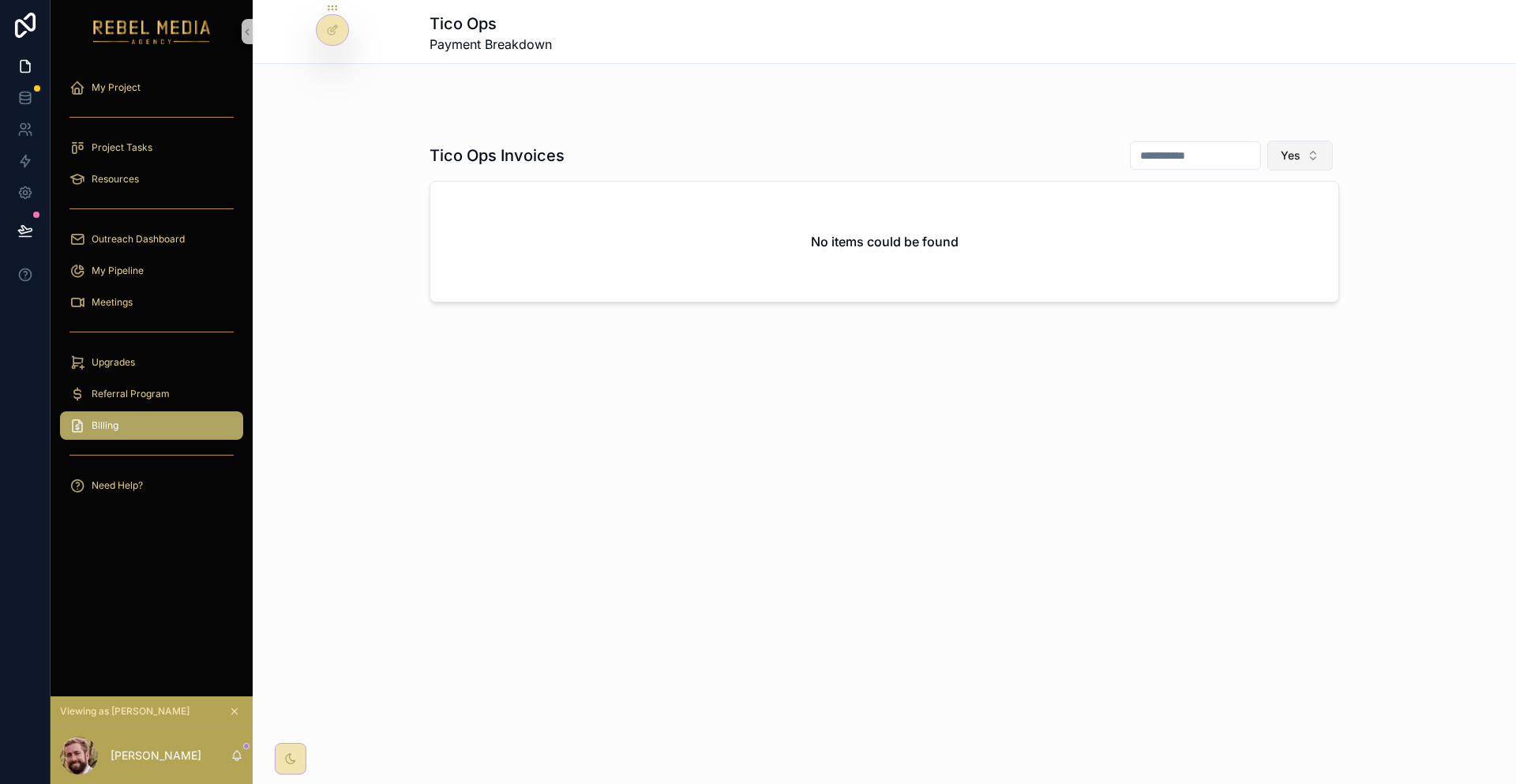
click at [1267, 143] on button "Yes" at bounding box center [1300, 156] width 65 height 30
click at [1193, 214] on div "No" at bounding box center [1232, 224] width 190 height 25
drag, startPoint x: 532, startPoint y: 74, endPoint x: 511, endPoint y: 76, distance: 21.1
click at [518, 83] on div "scrollable content" at bounding box center [884, 89] width 1263 height 13
click at [318, 24] on div at bounding box center [333, 30] width 32 height 30
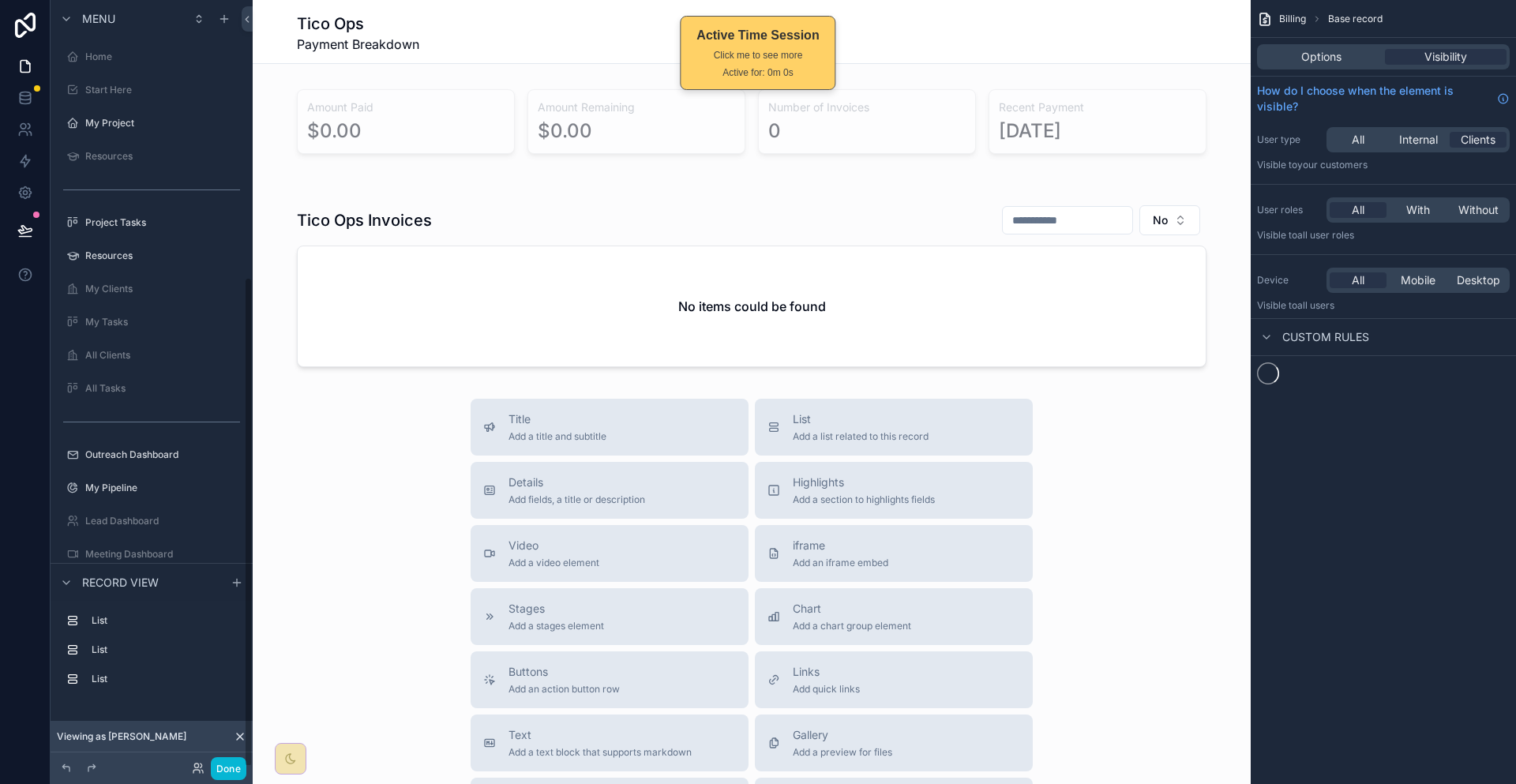
scroll to position [434, 0]
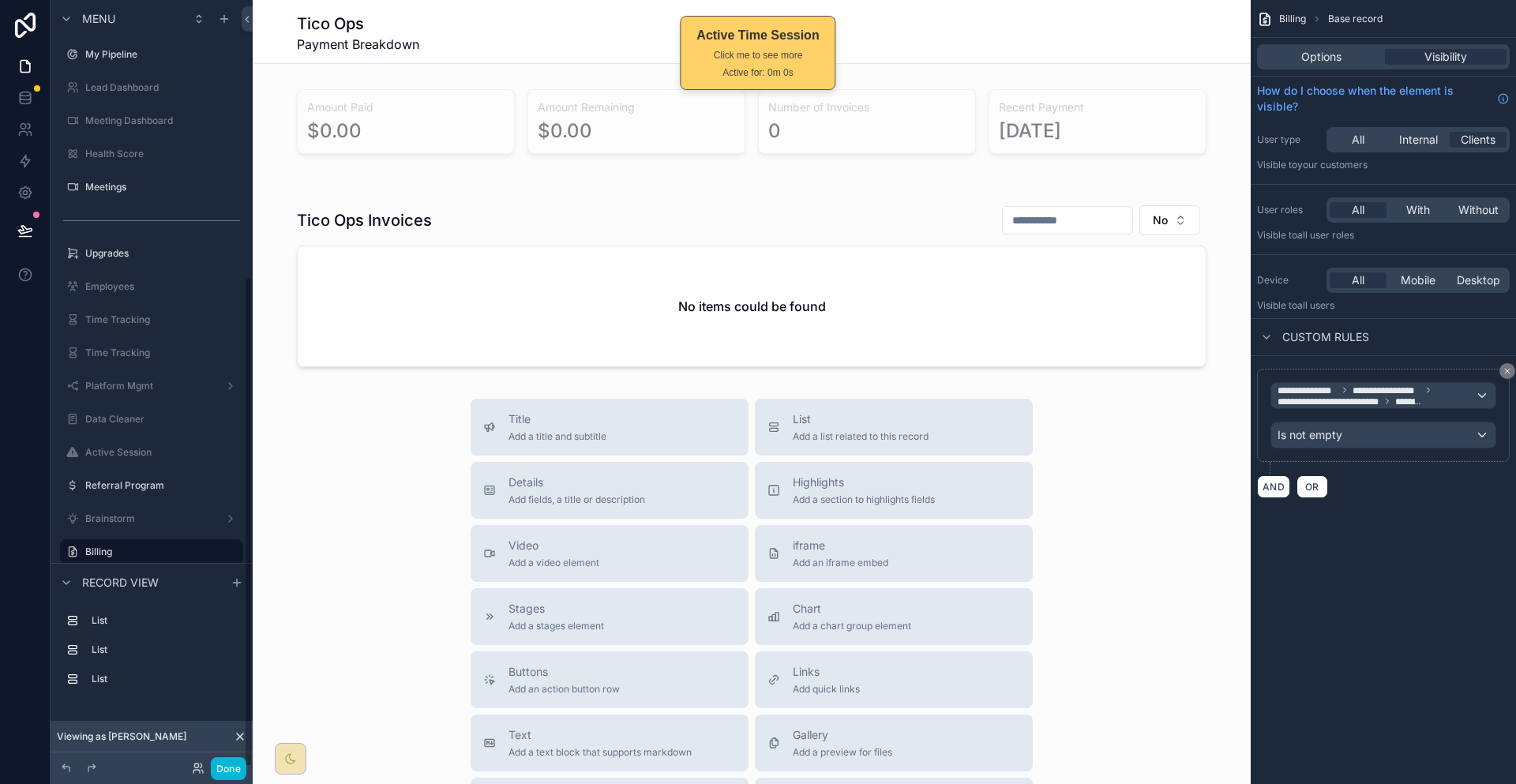
click at [556, 113] on div "scrollable content" at bounding box center [752, 543] width 998 height 1087
click at [895, 114] on div "scrollable content" at bounding box center [752, 121] width 998 height 77
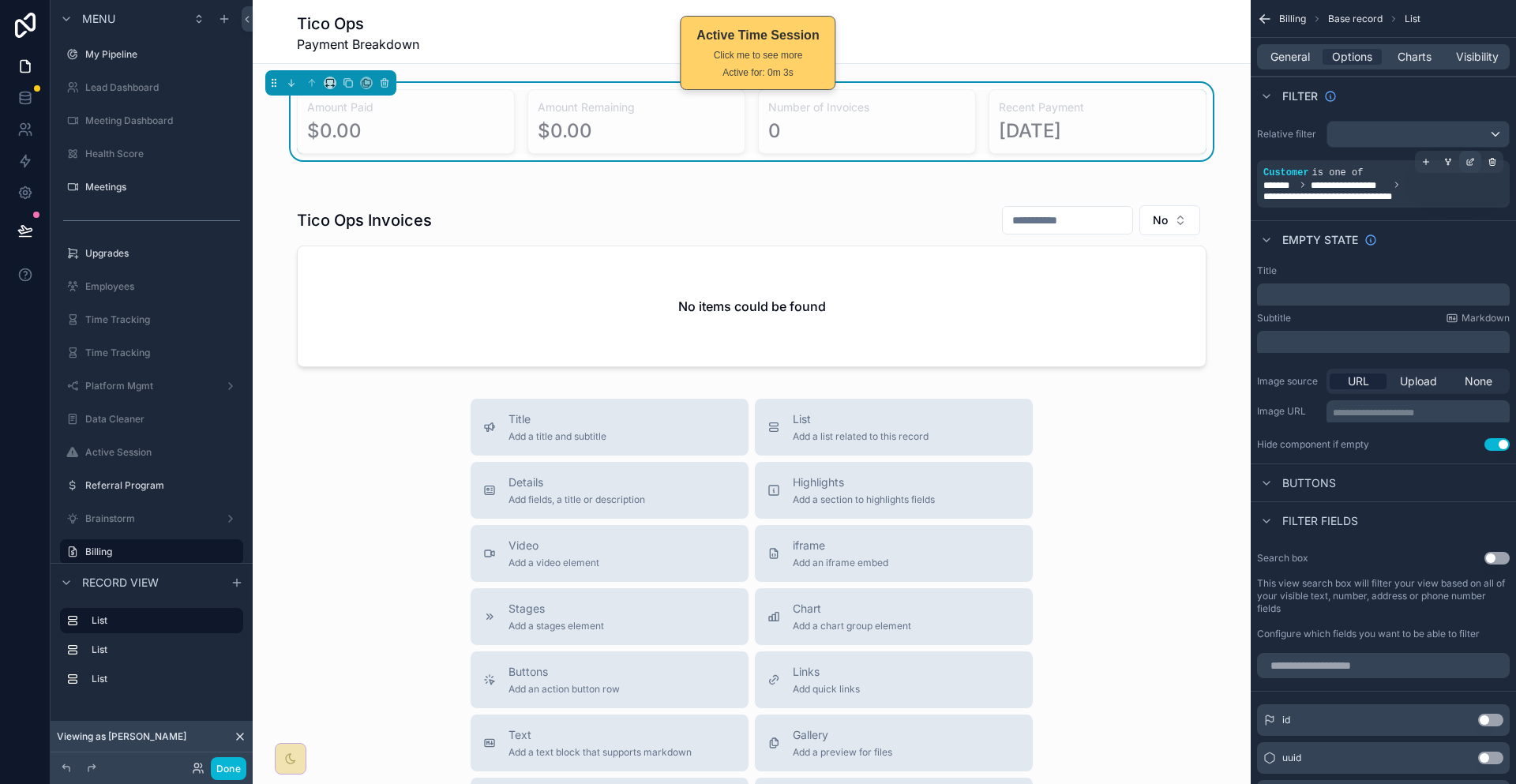
click at [1473, 160] on icon "scrollable content" at bounding box center [1470, 163] width 6 height 6
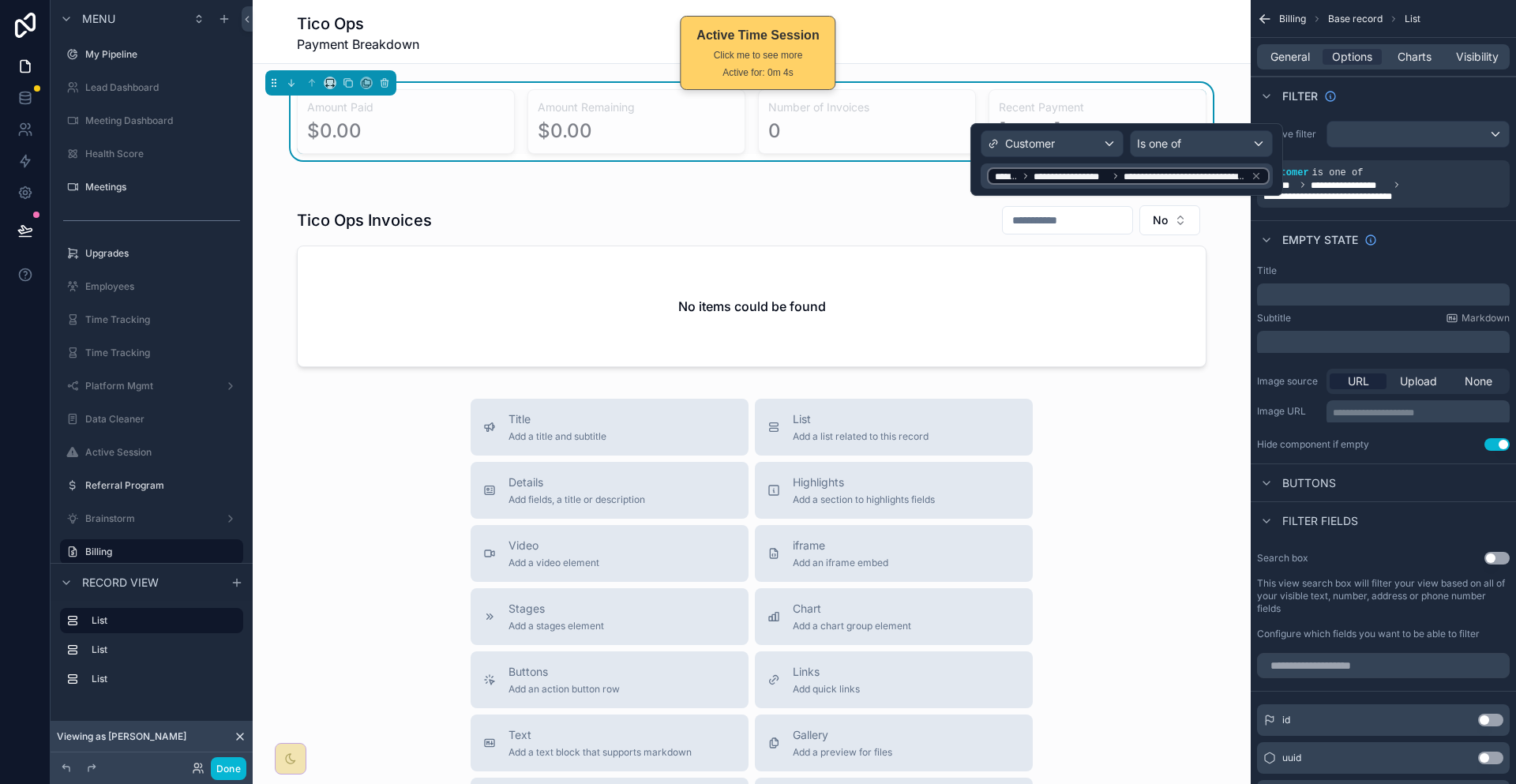
click at [1439, 220] on div "Empty state" at bounding box center [1383, 239] width 265 height 38
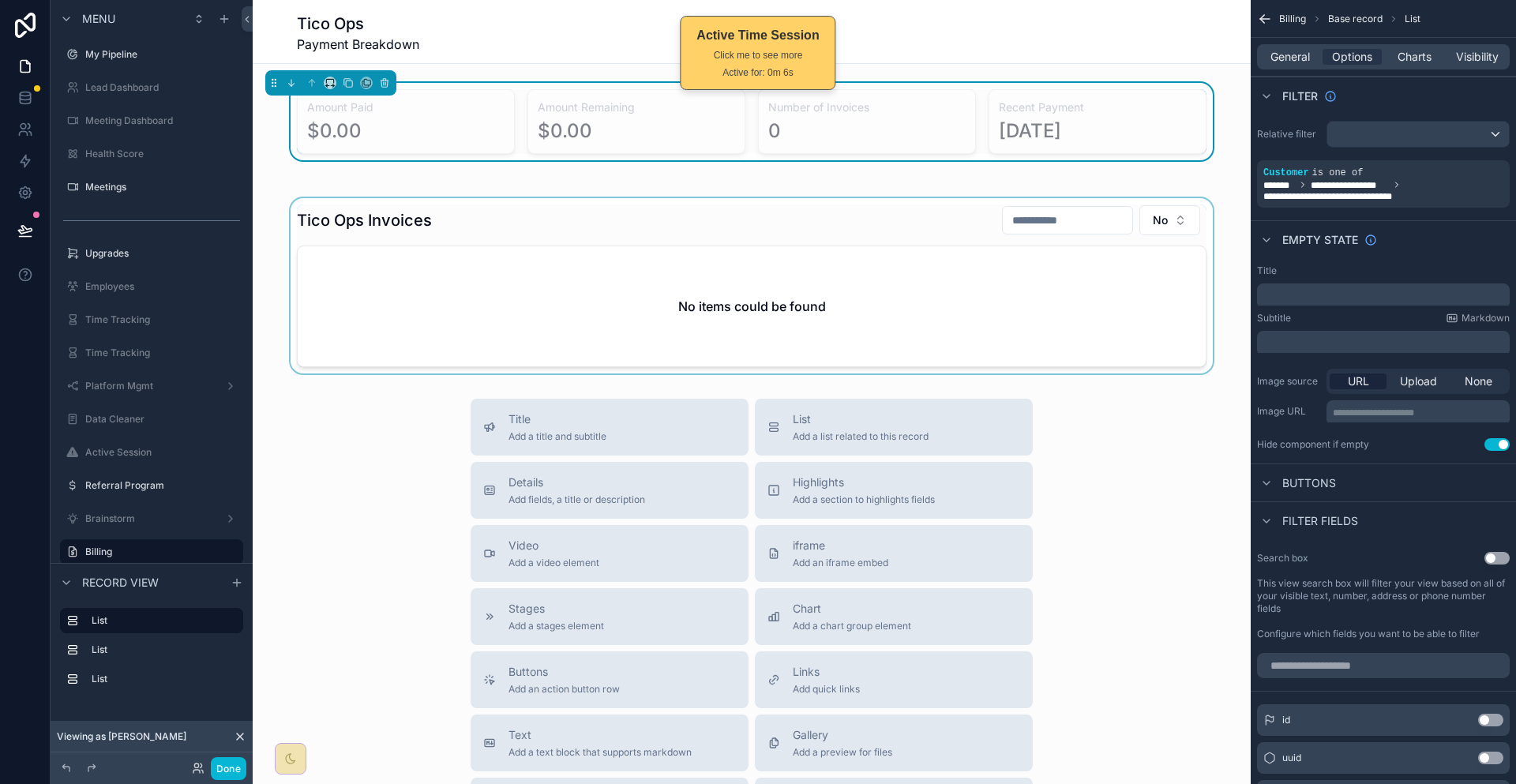
click at [891, 242] on div "scrollable content" at bounding box center [752, 285] width 998 height 176
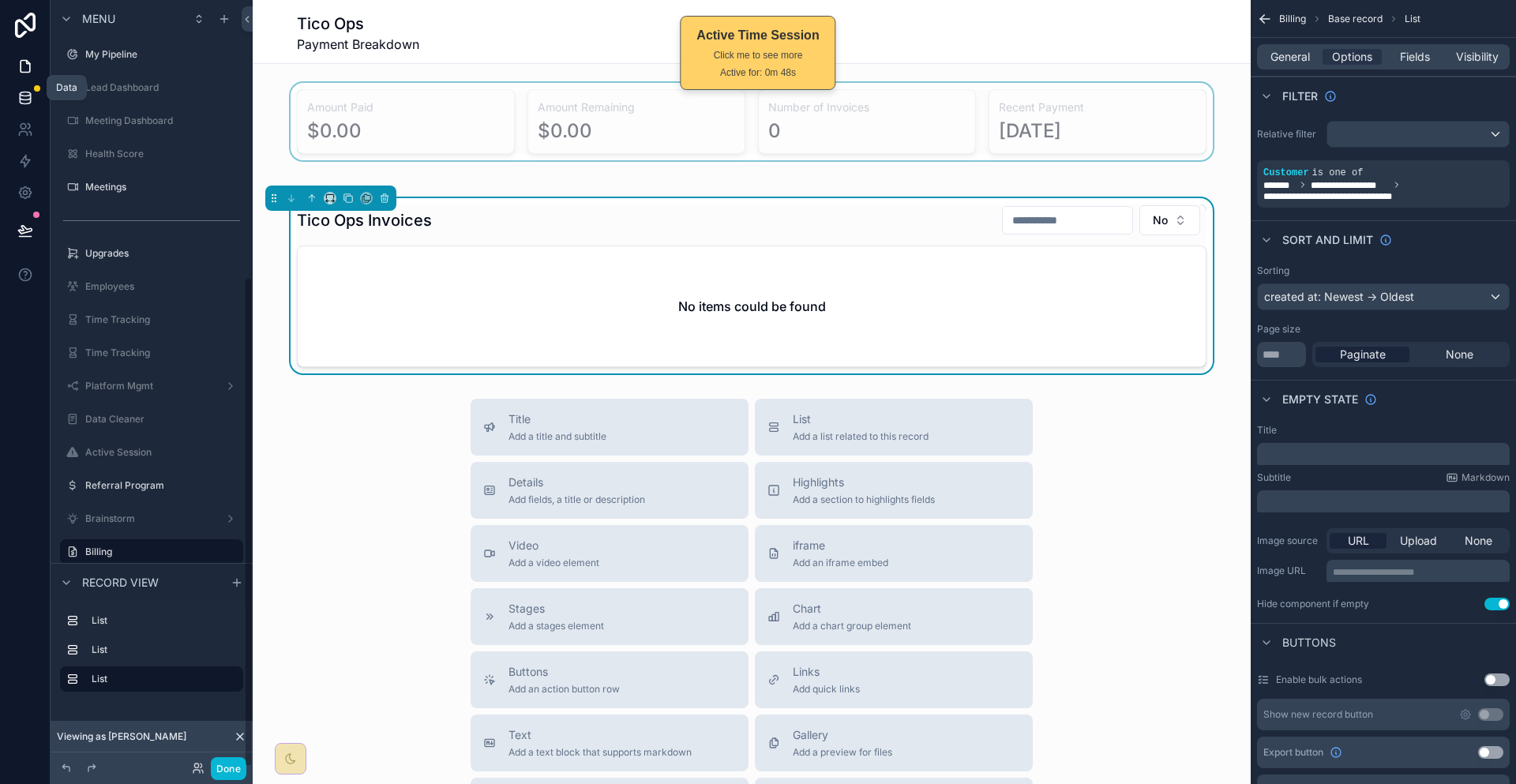
click at [24, 90] on icon at bounding box center [25, 98] width 16 height 16
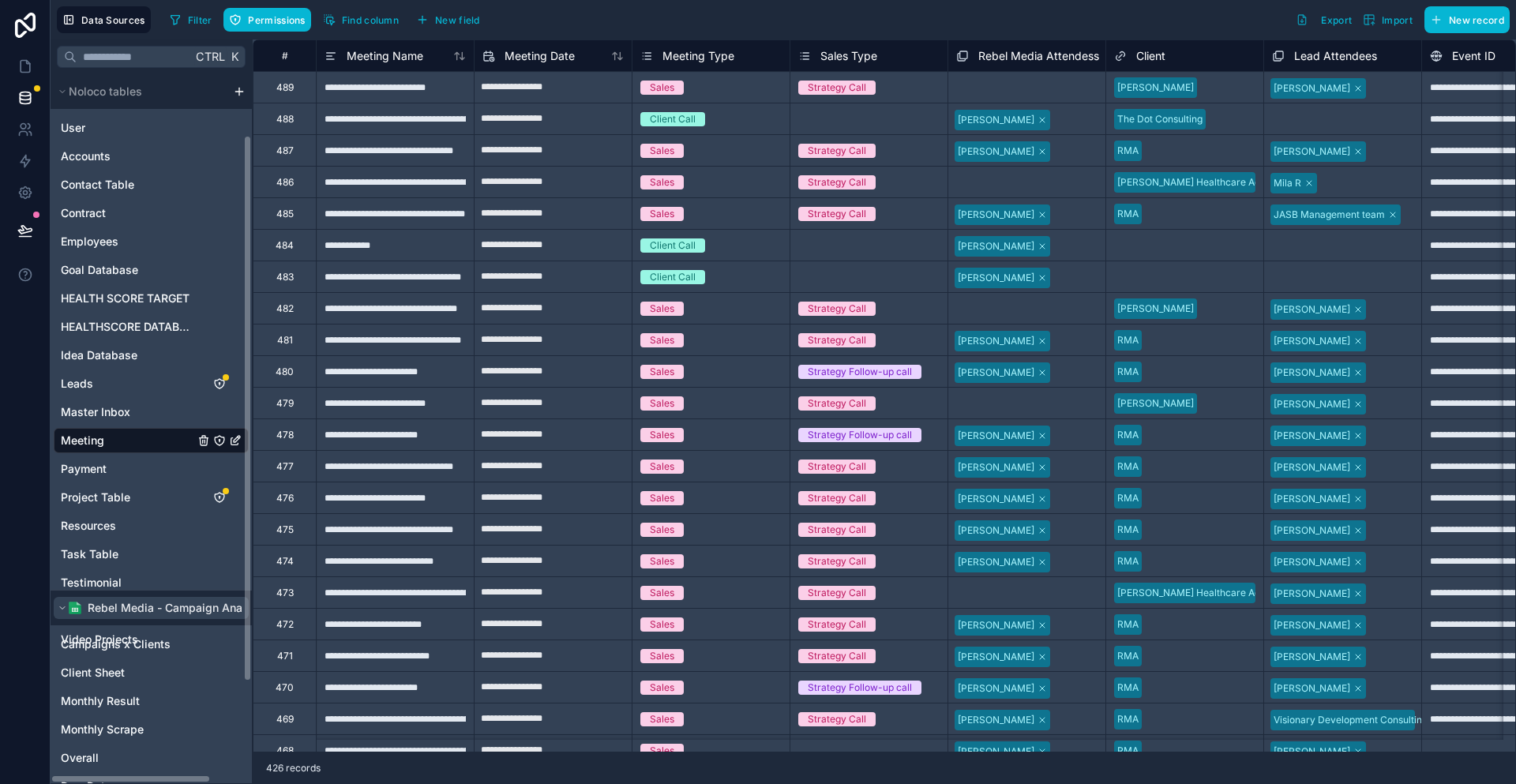
scroll to position [222, 0]
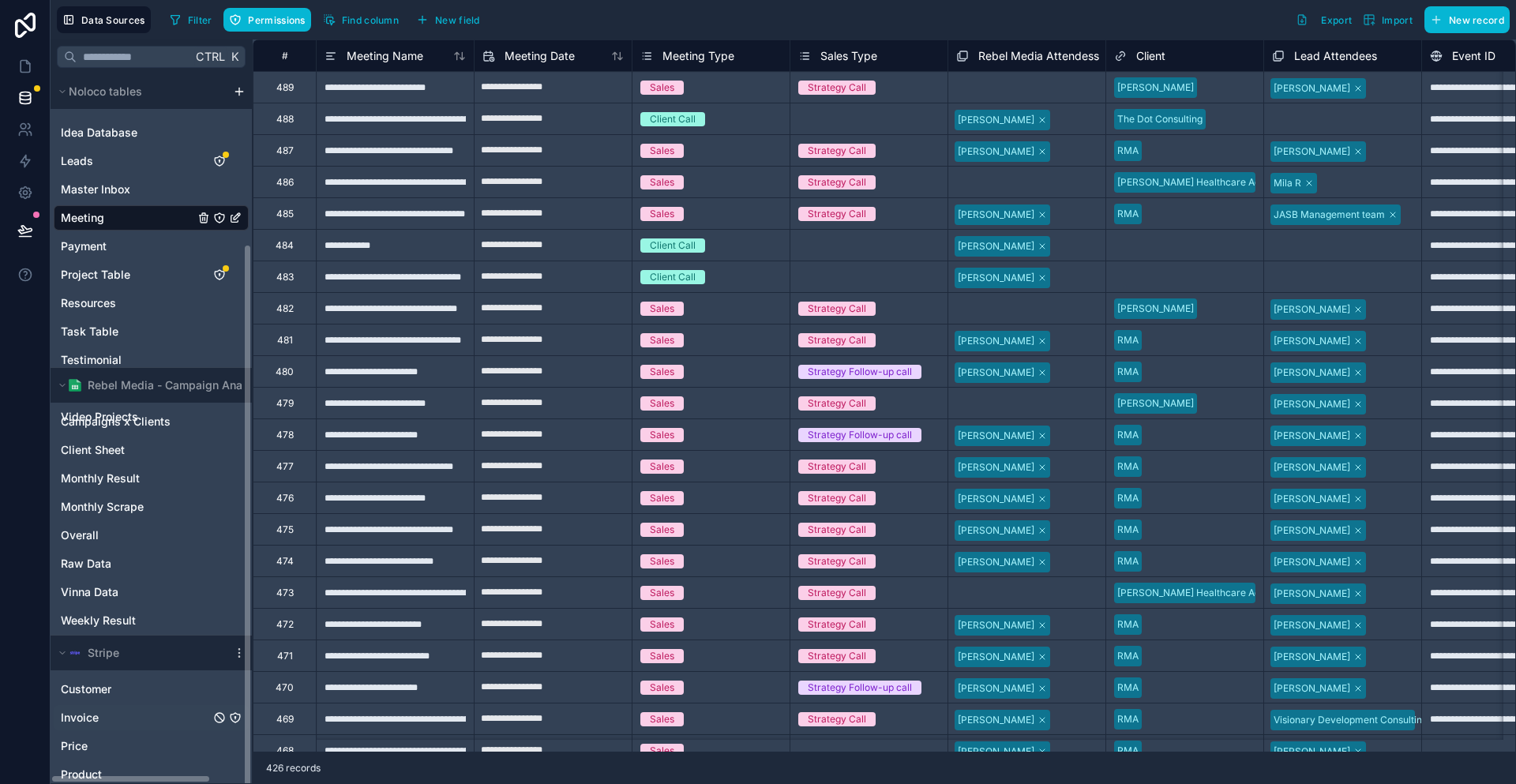
click at [77, 710] on span "Invoice" at bounding box center [80, 718] width 38 height 16
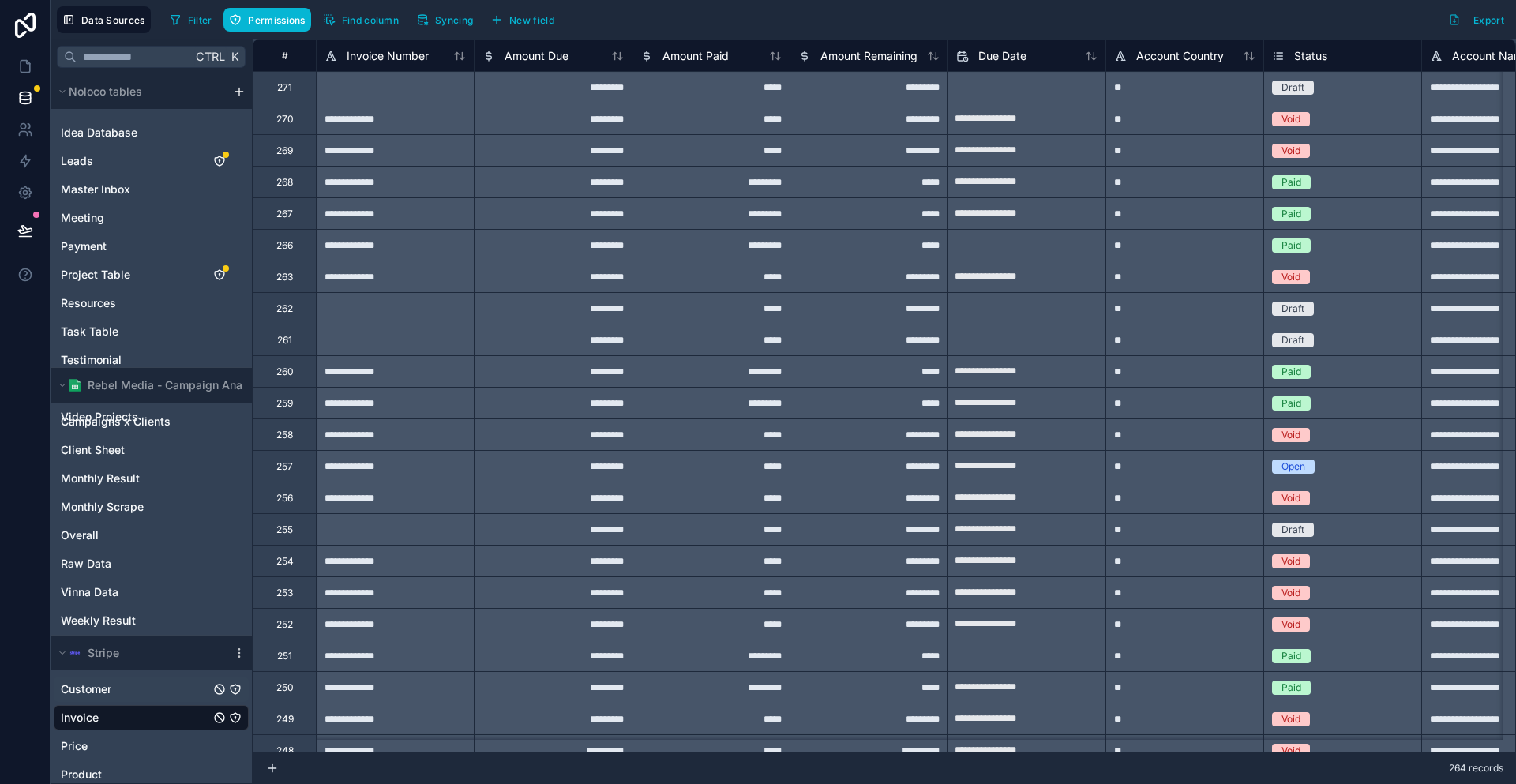
click at [81, 682] on span "Customer" at bounding box center [87, 689] width 51 height 16
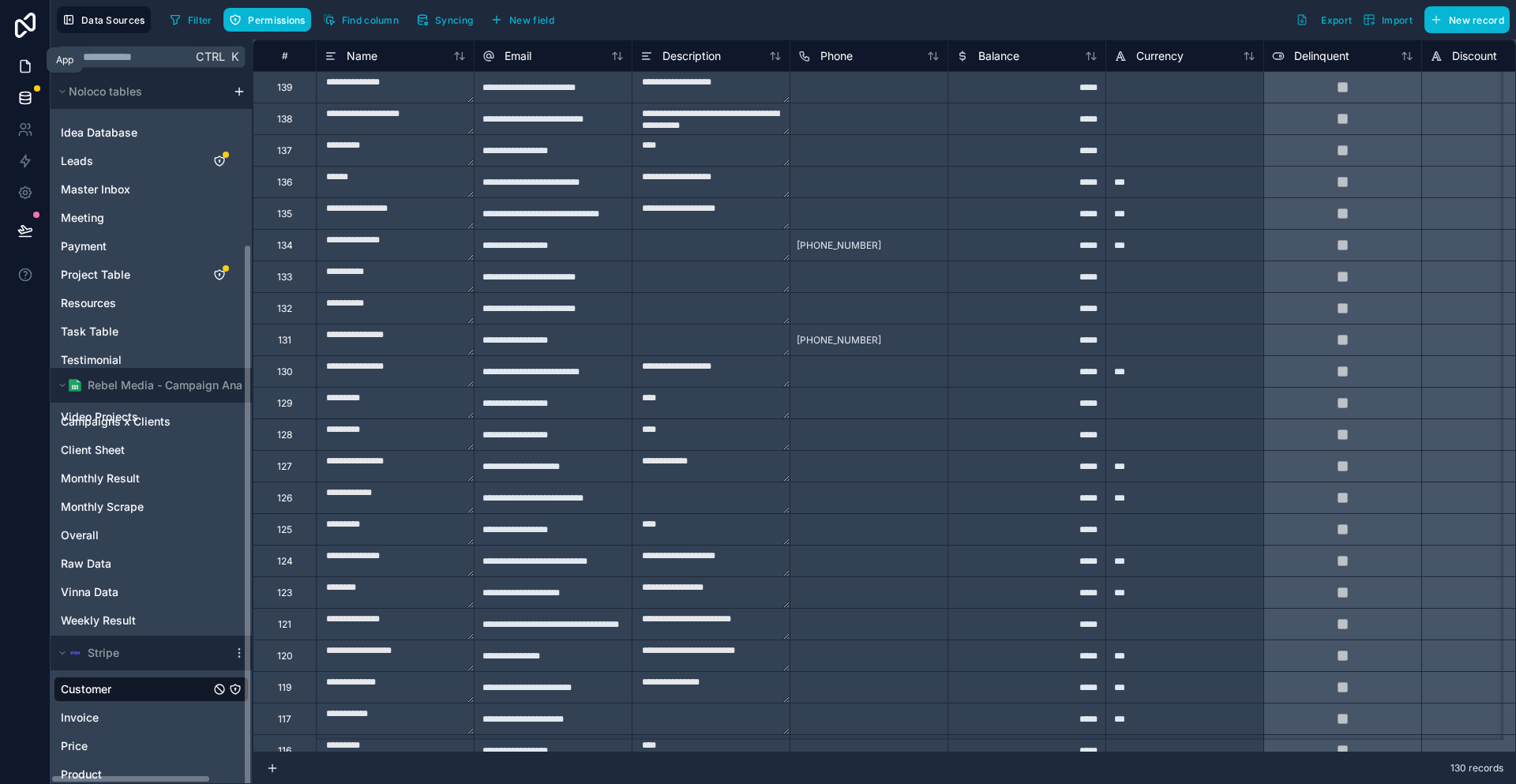
click at [21, 64] on icon at bounding box center [25, 67] width 16 height 16
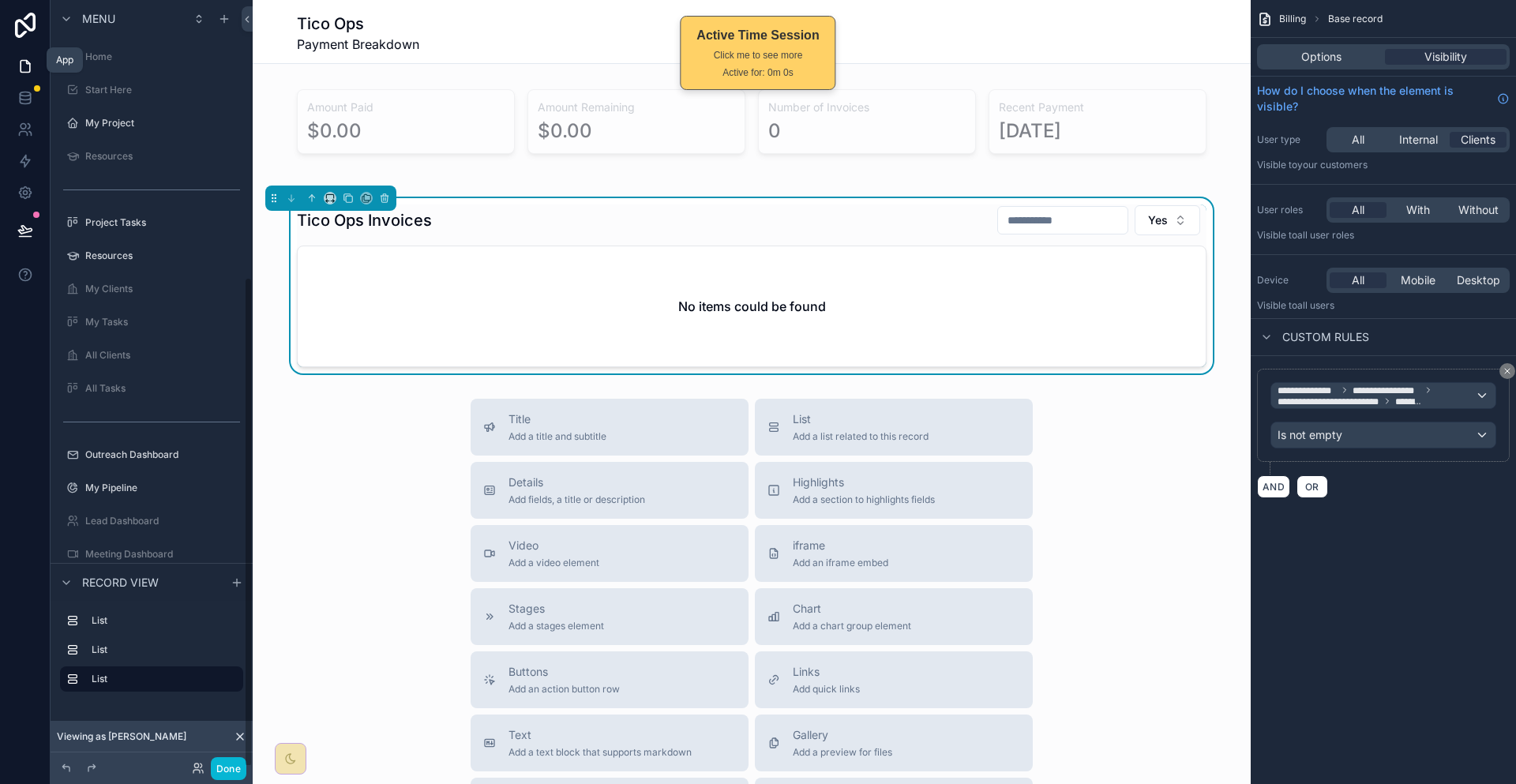
scroll to position [434, 0]
click at [211, 771] on button "Done" at bounding box center [228, 768] width 36 height 23
